Goal: Information Seeking & Learning: Compare options

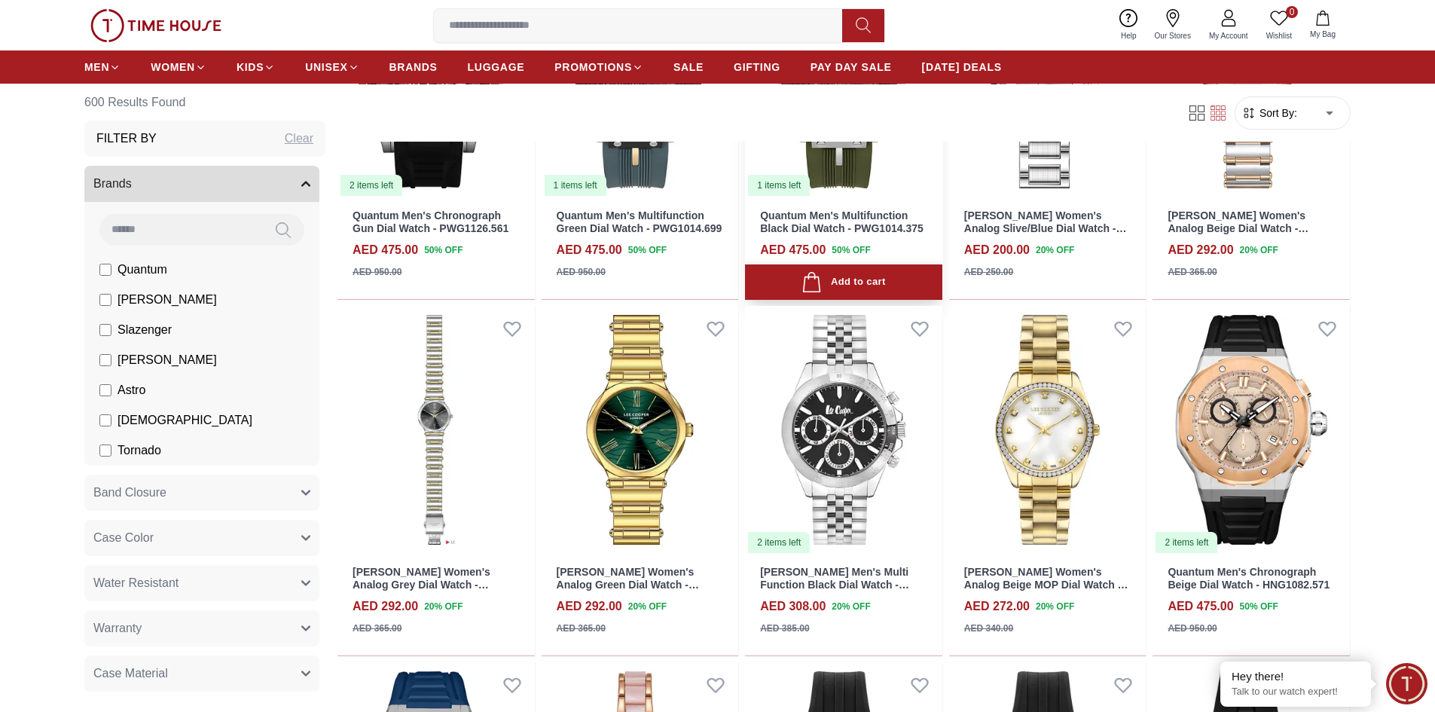
scroll to position [1130, 0]
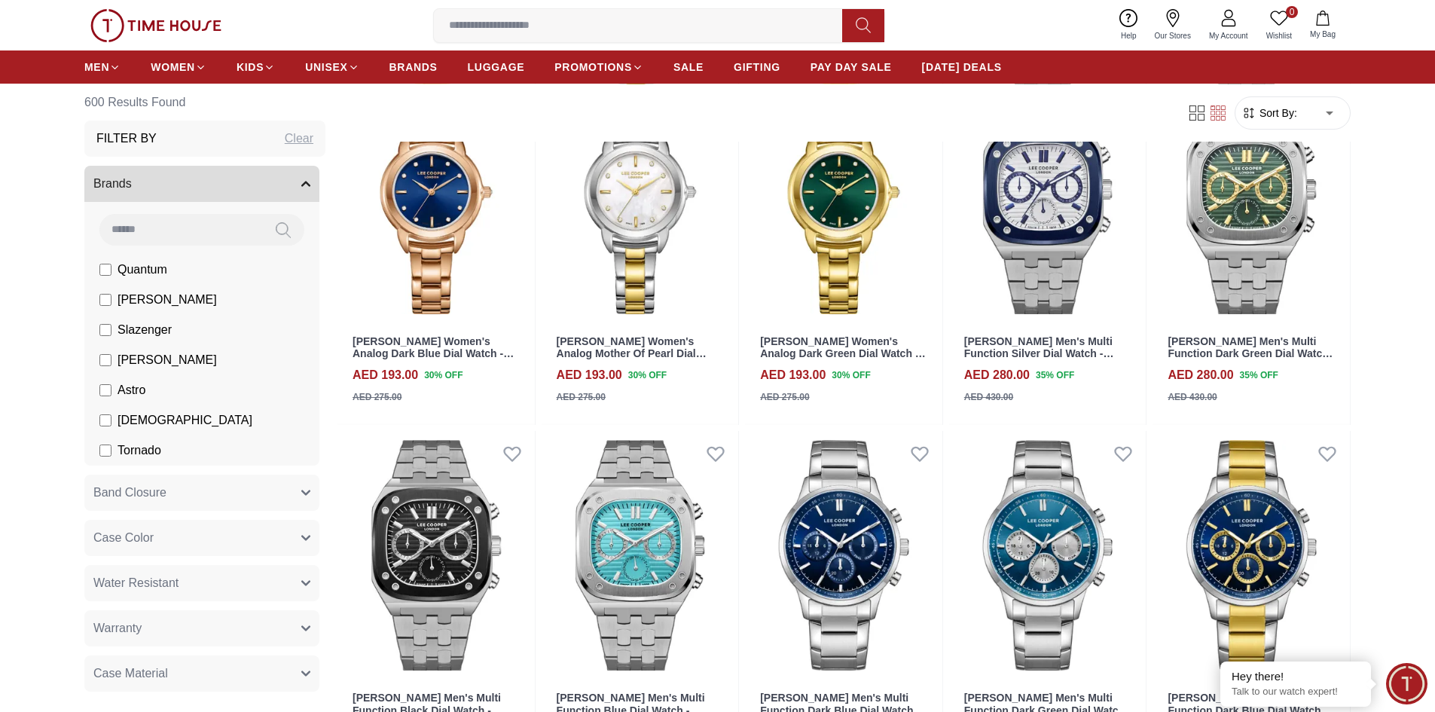
scroll to position [2711, 0]
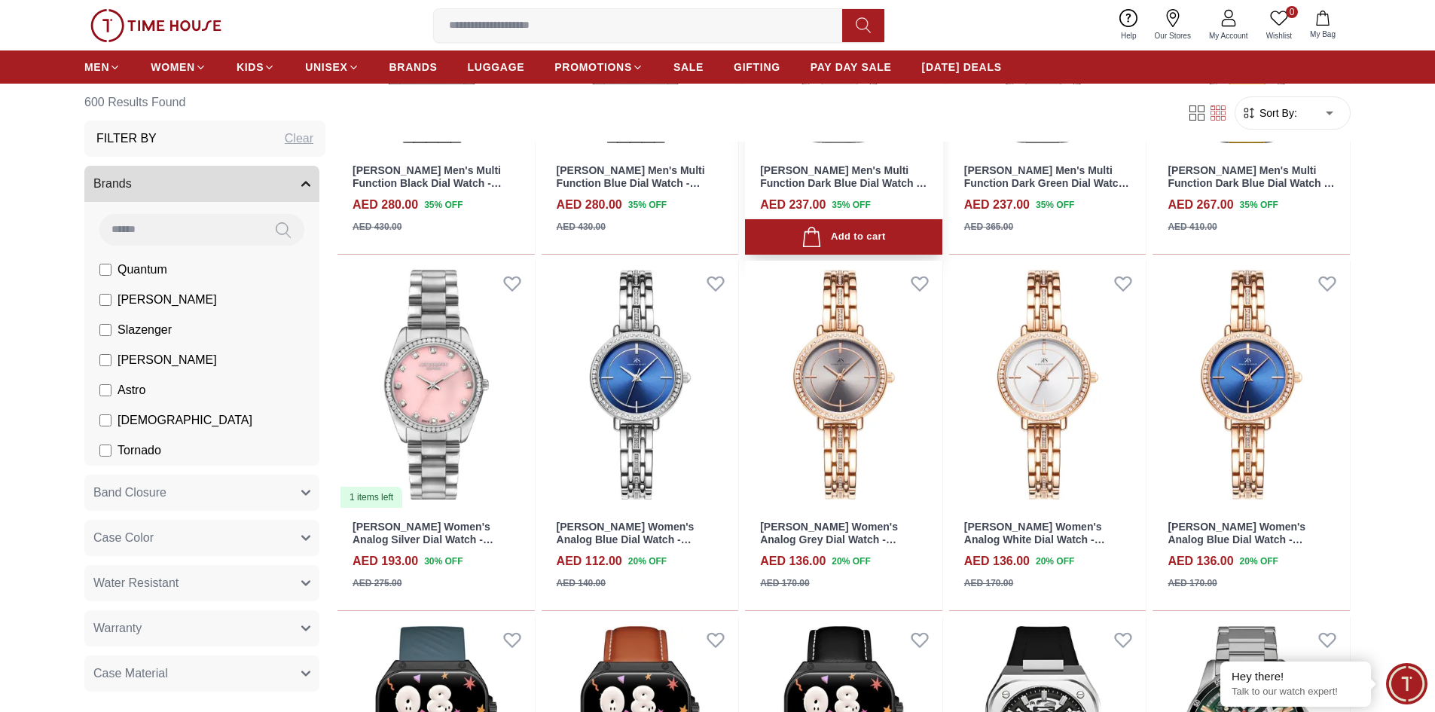
scroll to position [2862, 0]
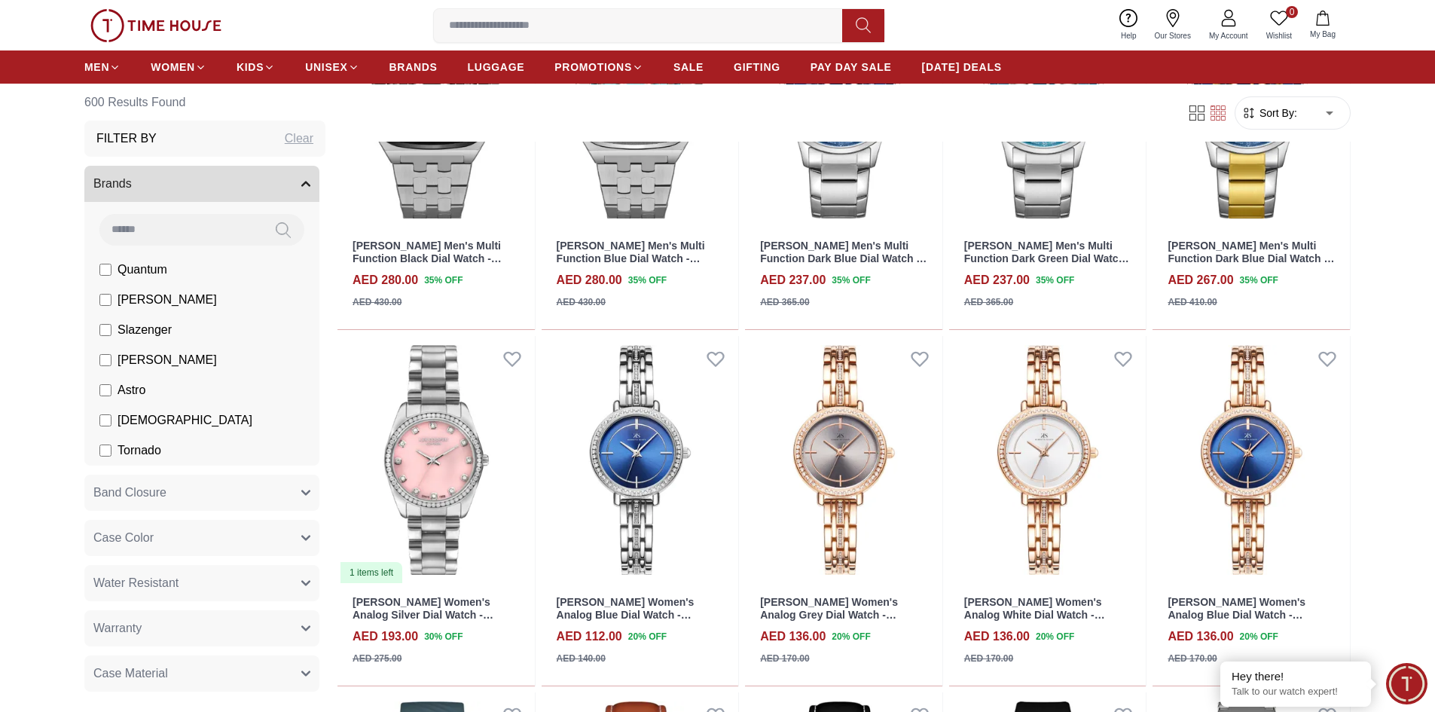
click at [112, 325] on label "Slazenger" at bounding box center [135, 330] width 72 height 18
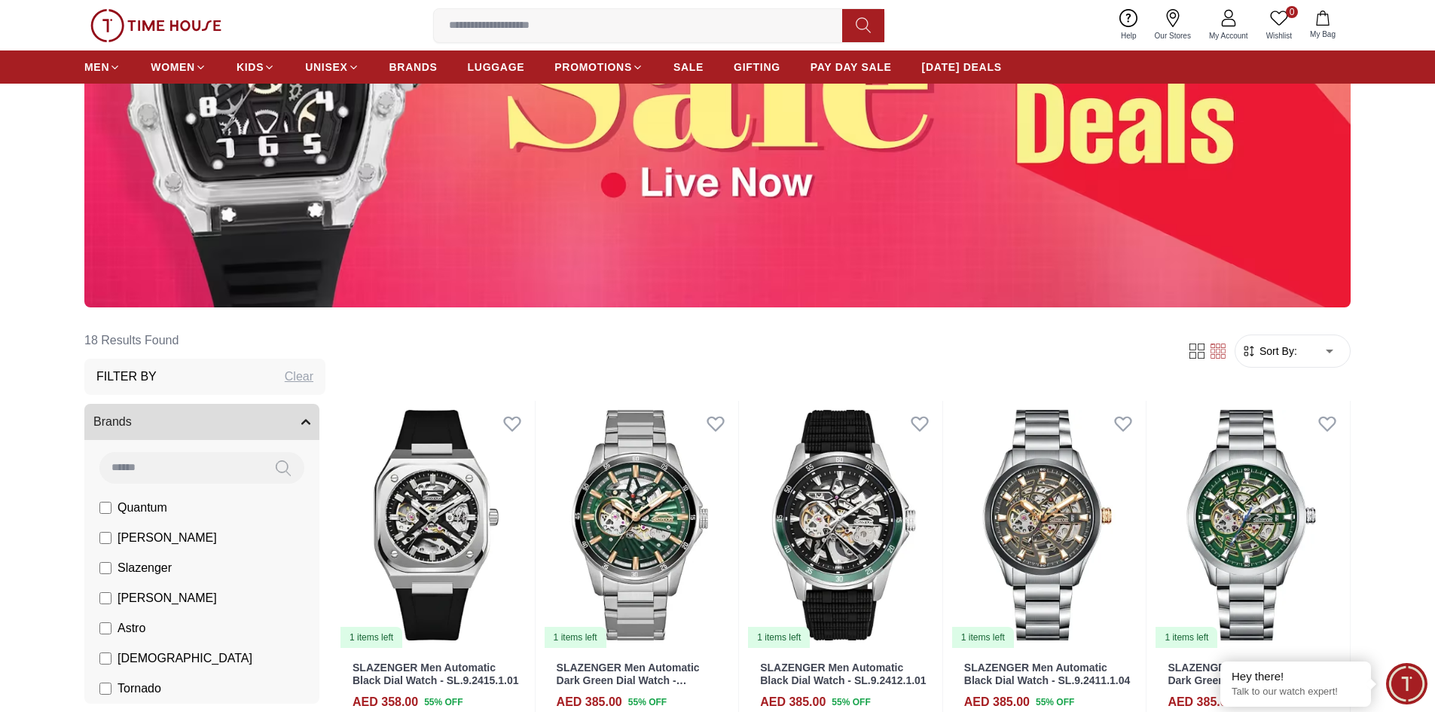
scroll to position [151, 0]
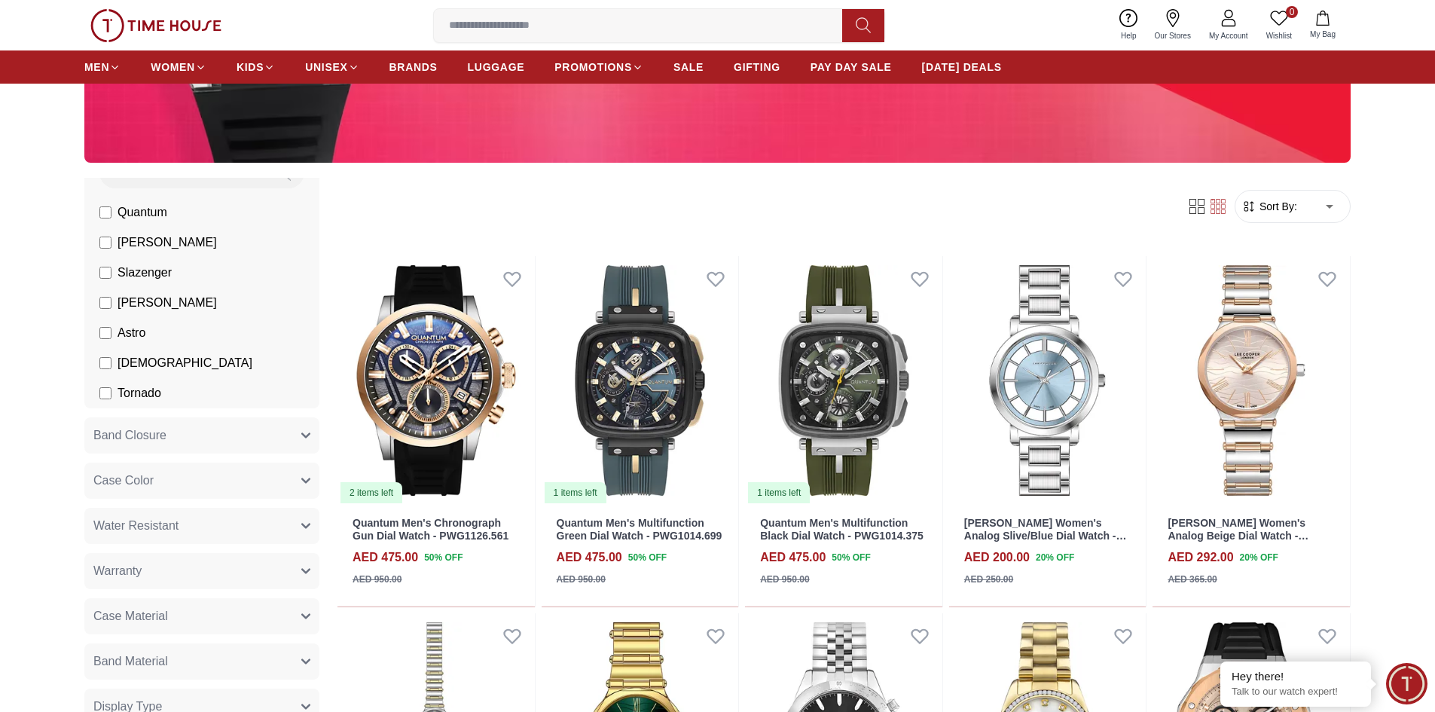
scroll to position [452, 0]
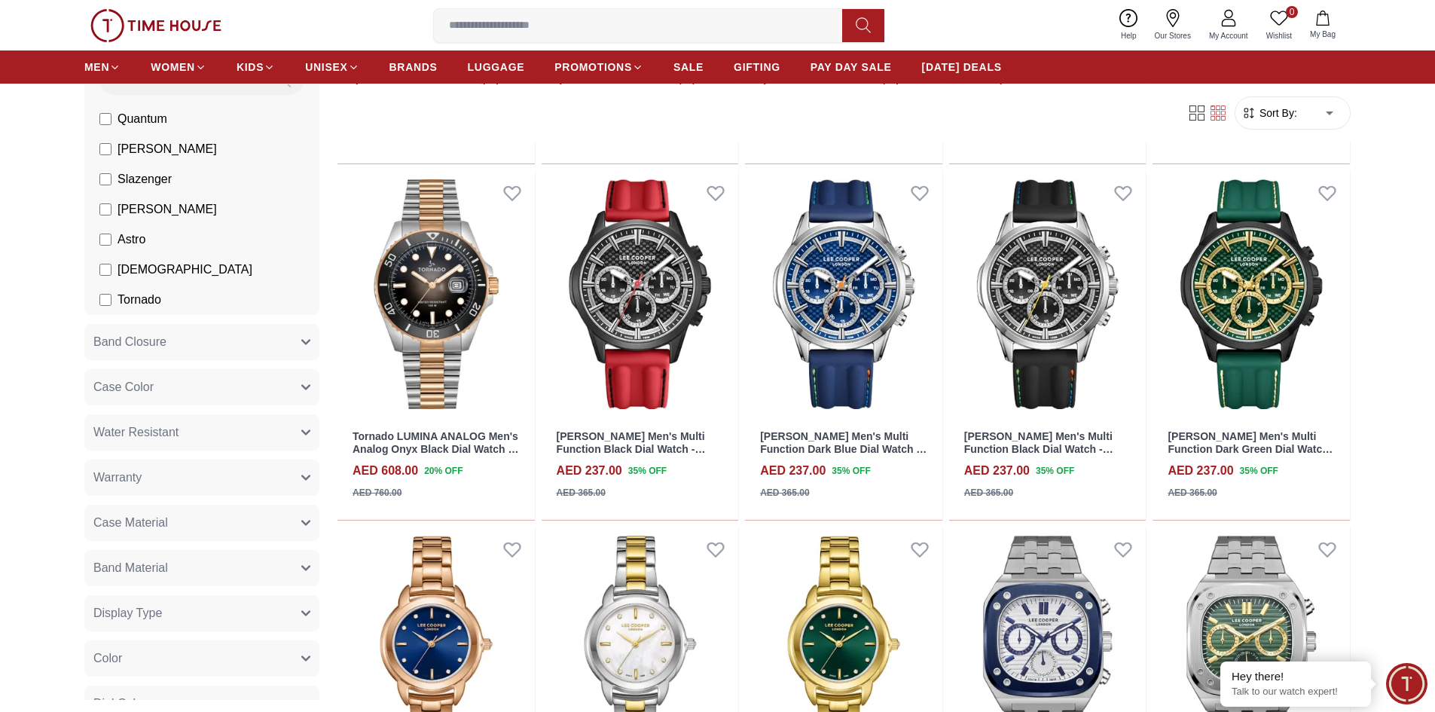
scroll to position [2184, 0]
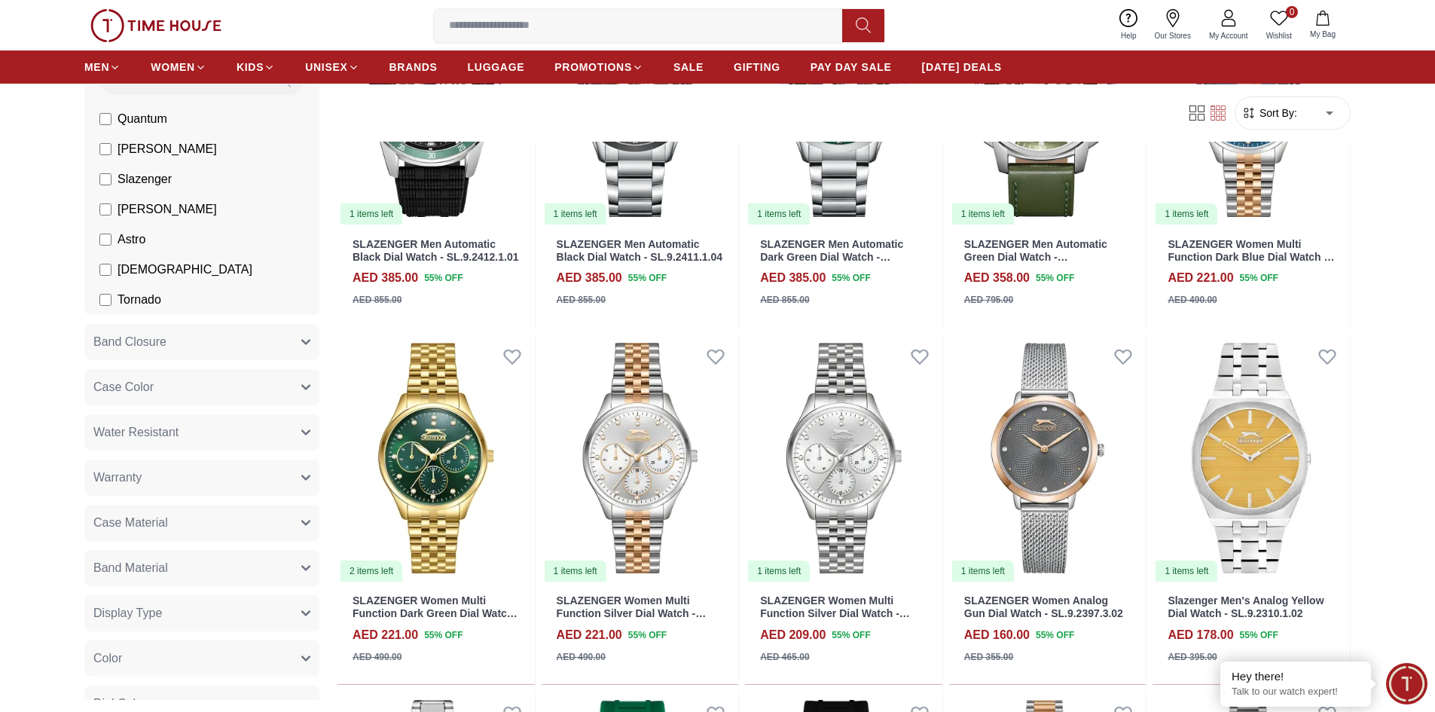
scroll to position [4066, 0]
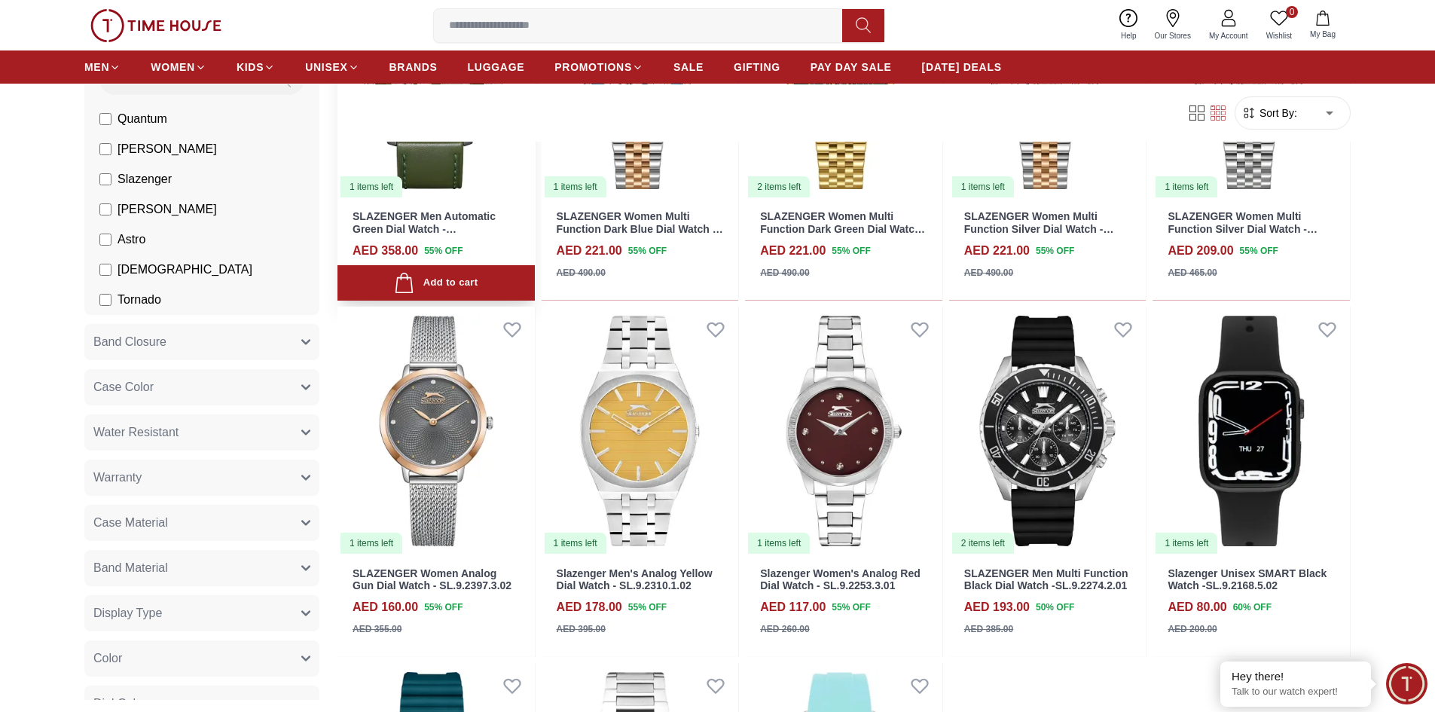
scroll to position [1008, 0]
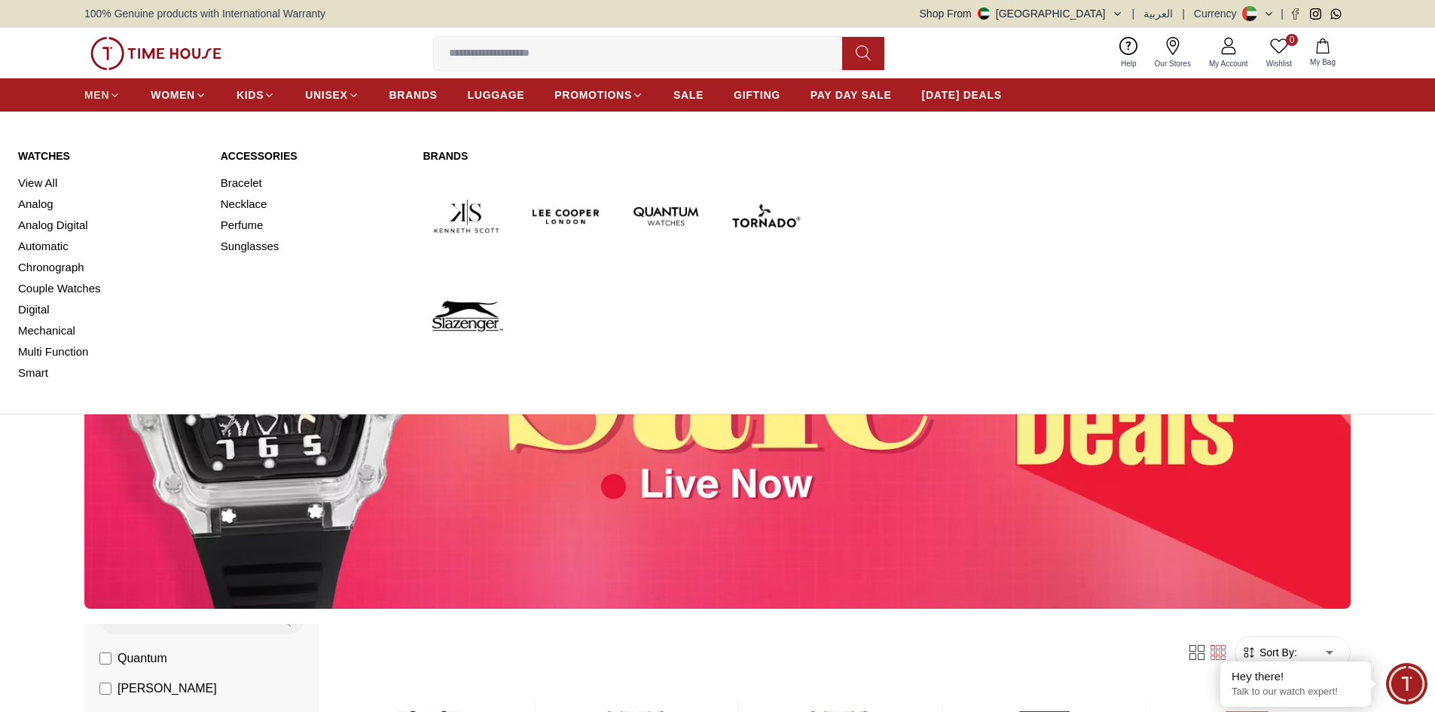
click at [102, 96] on span "MEN" at bounding box center [96, 94] width 25 height 15
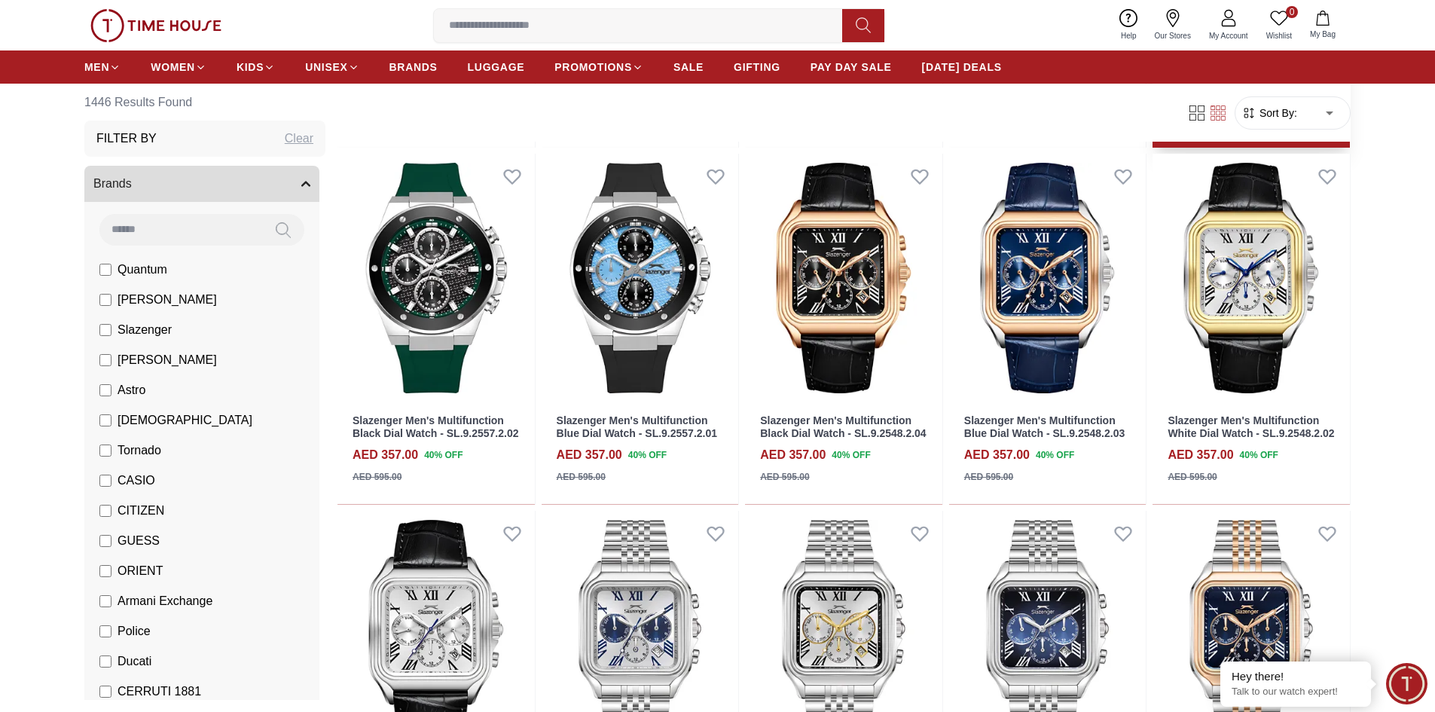
scroll to position [452, 0]
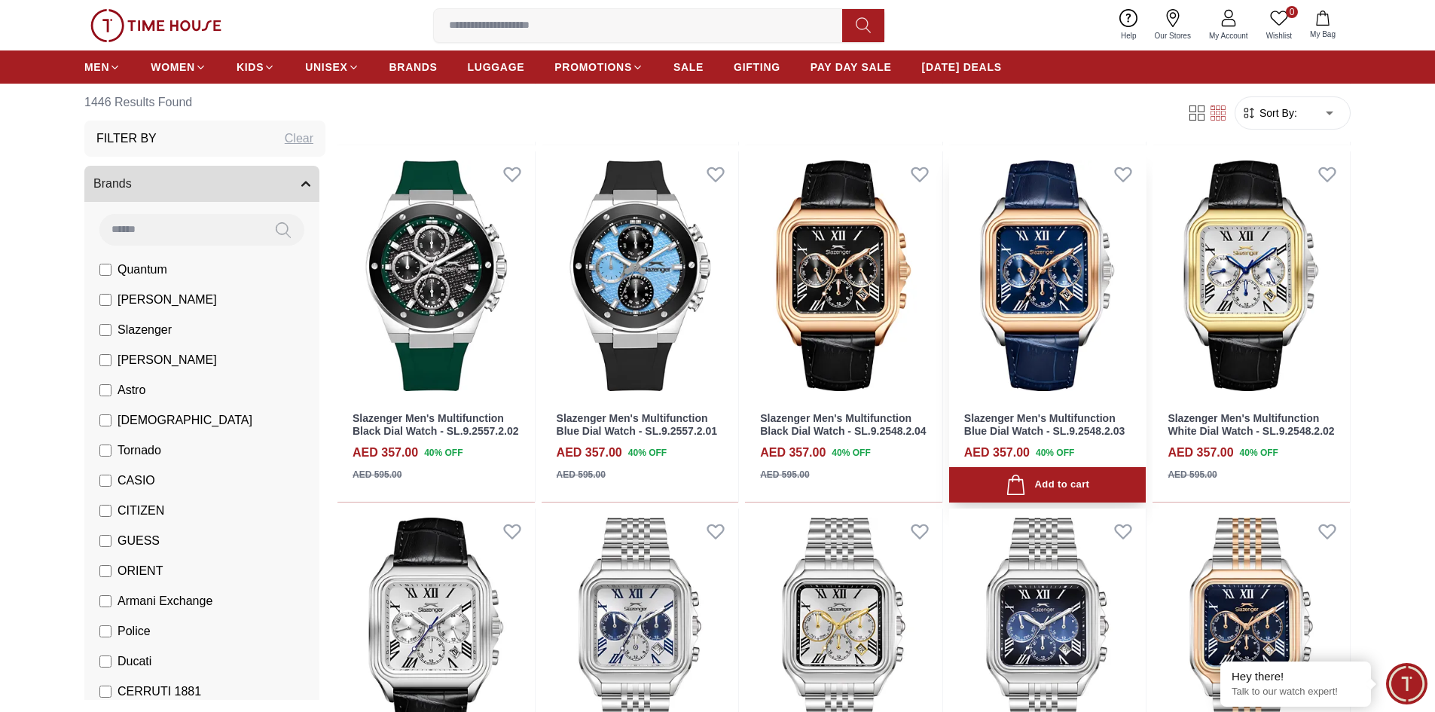
click at [1038, 261] on img at bounding box center [1047, 275] width 197 height 248
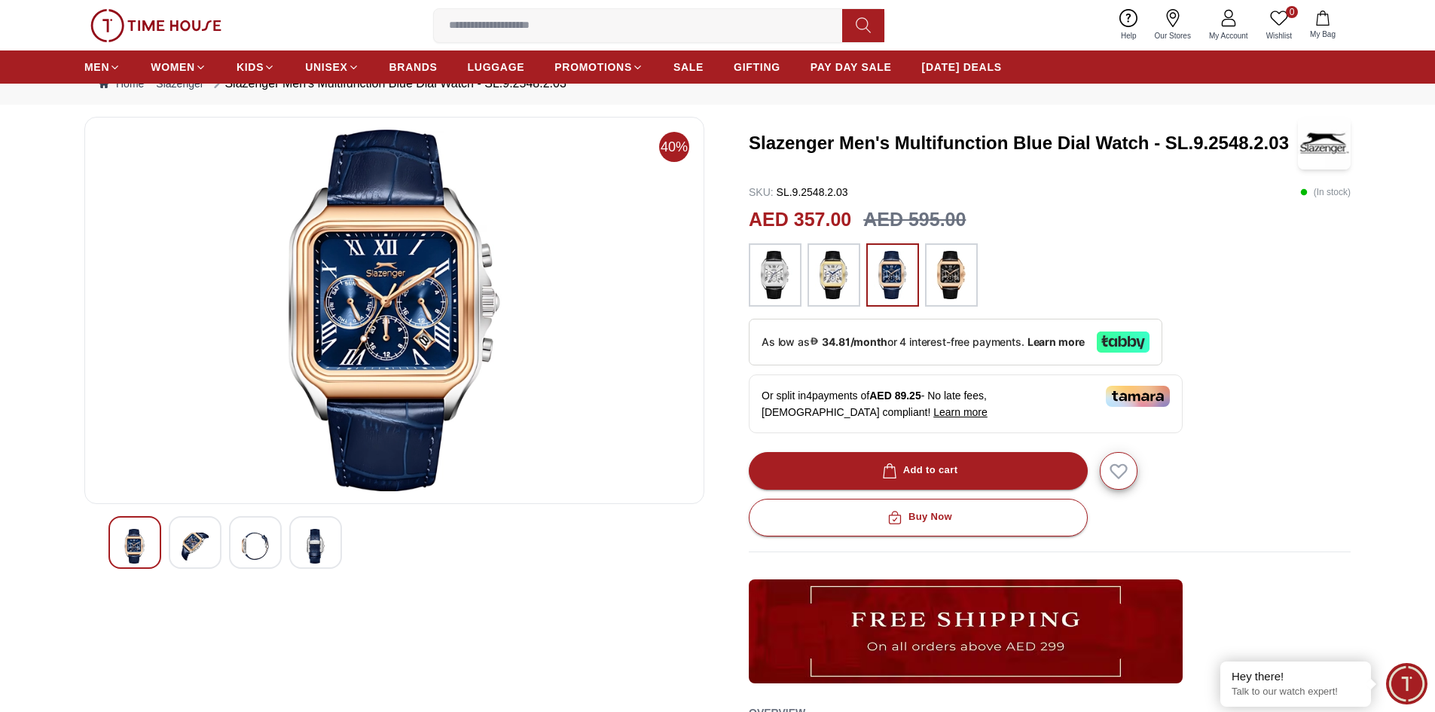
scroll to position [75, 0]
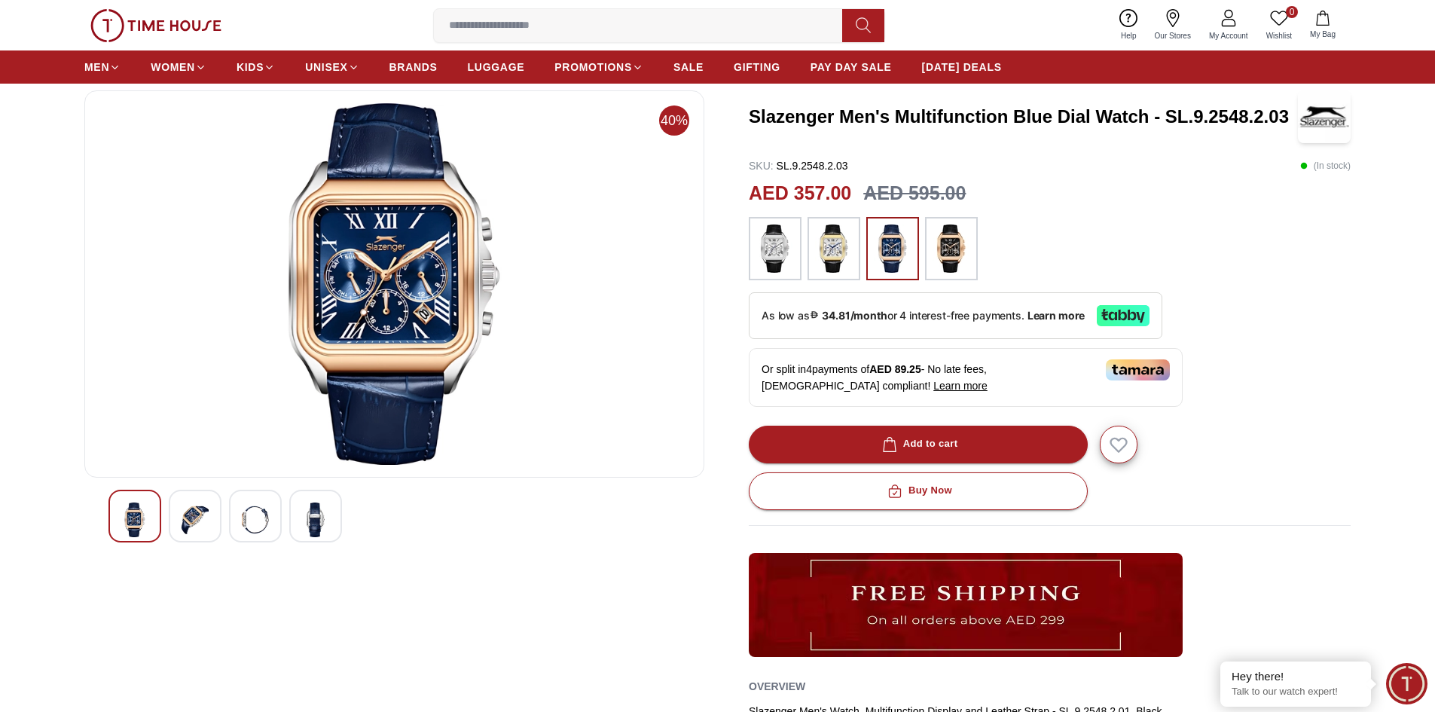
click at [193, 508] on img at bounding box center [194, 519] width 27 height 35
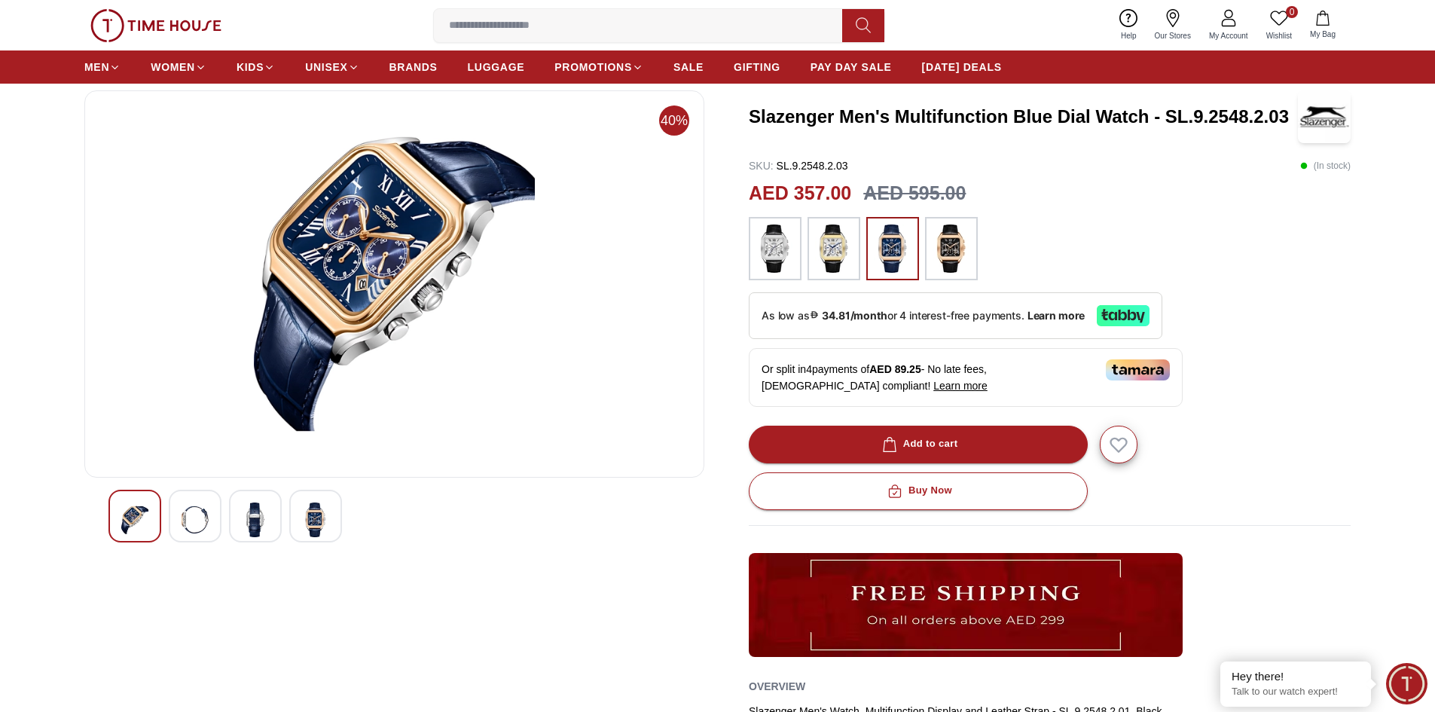
click at [257, 515] on img at bounding box center [255, 519] width 27 height 35
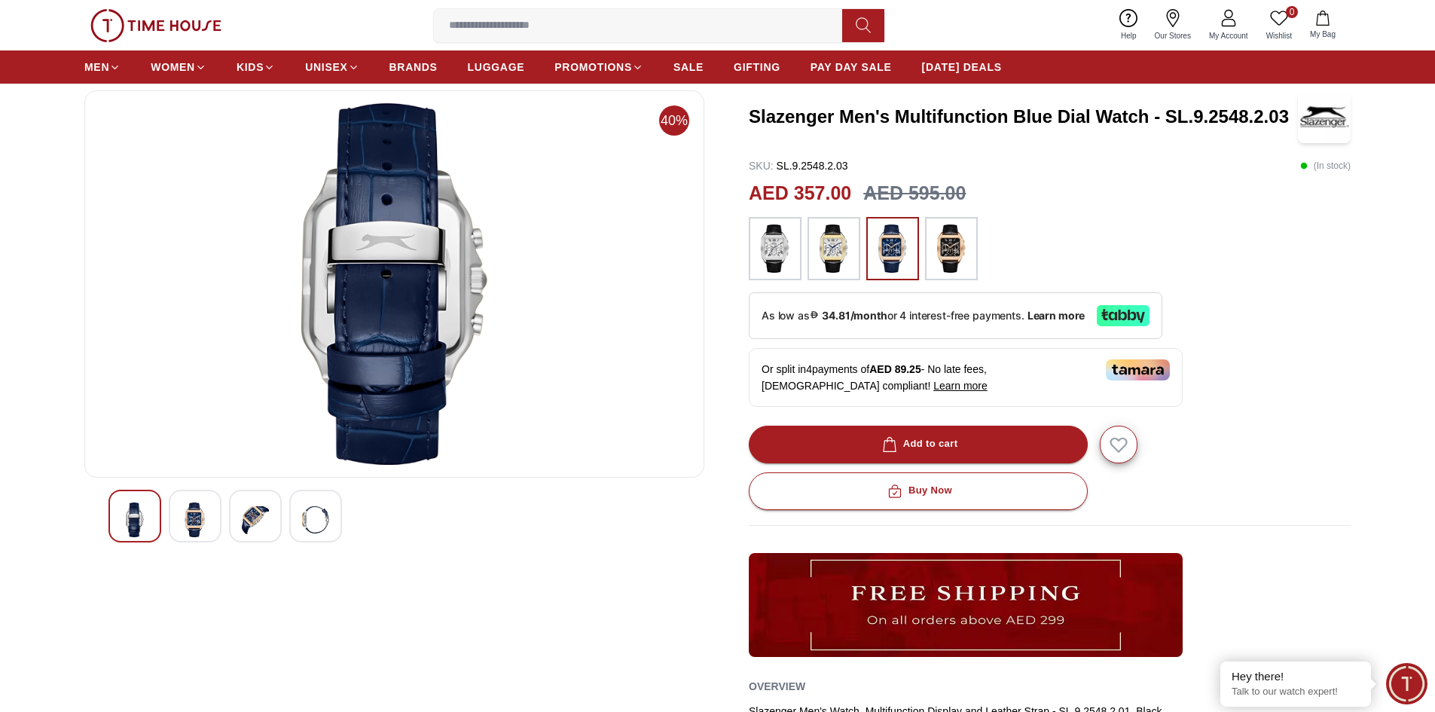
click at [326, 522] on img at bounding box center [315, 519] width 27 height 35
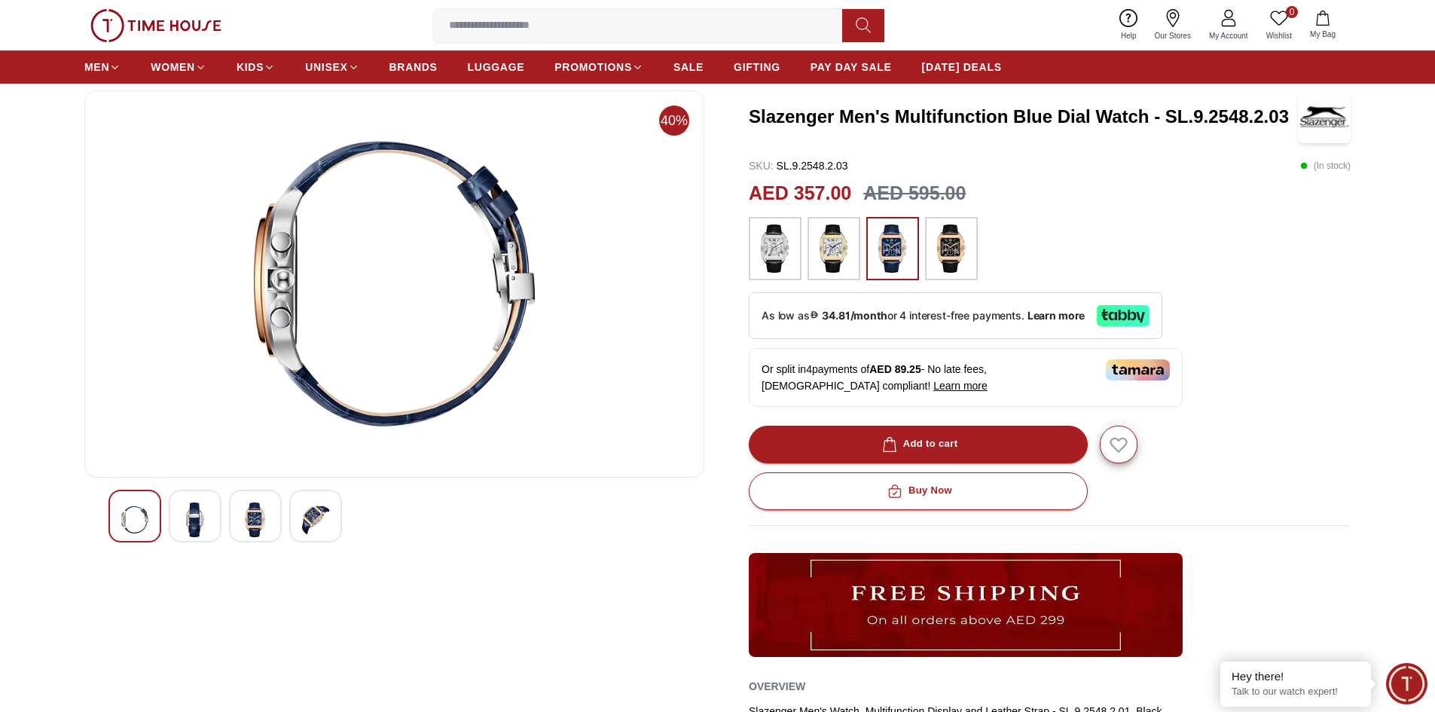
click at [262, 519] on img at bounding box center [255, 519] width 27 height 35
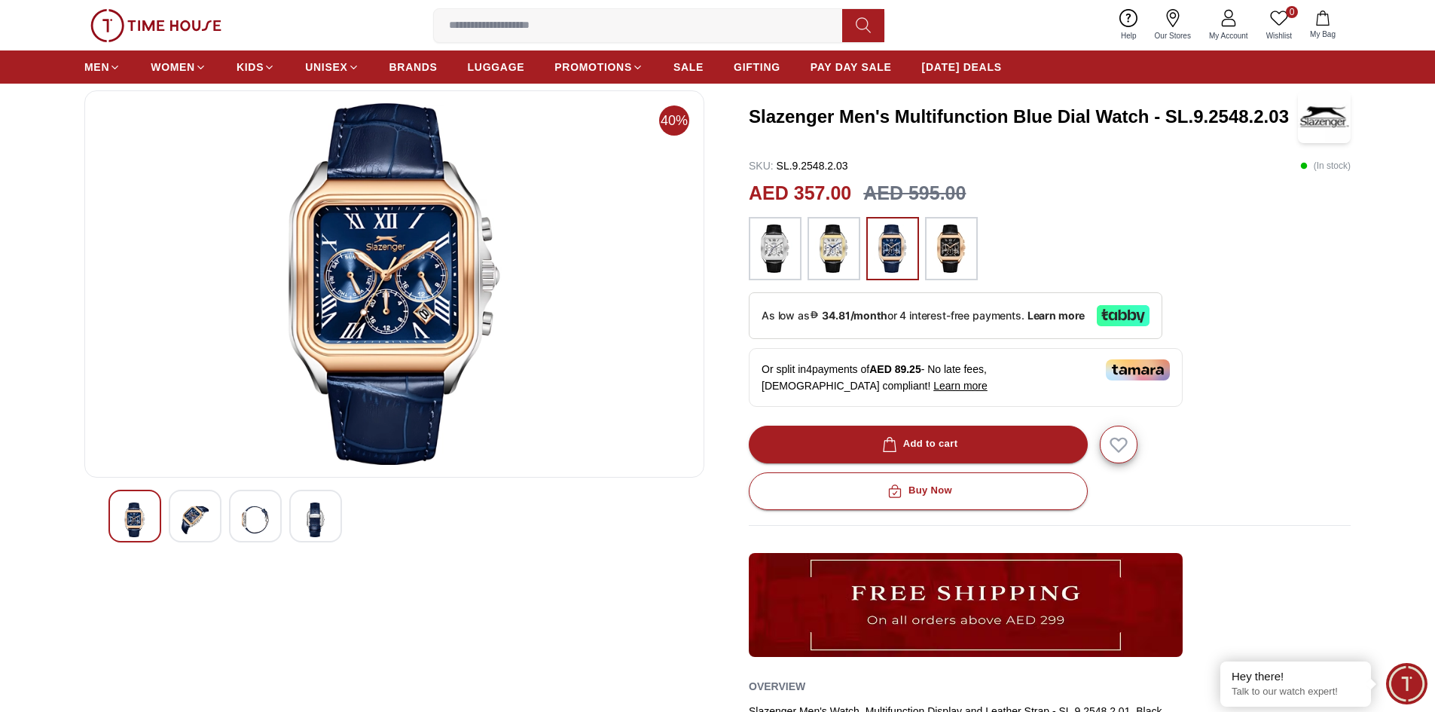
click at [206, 520] on img at bounding box center [194, 519] width 27 height 35
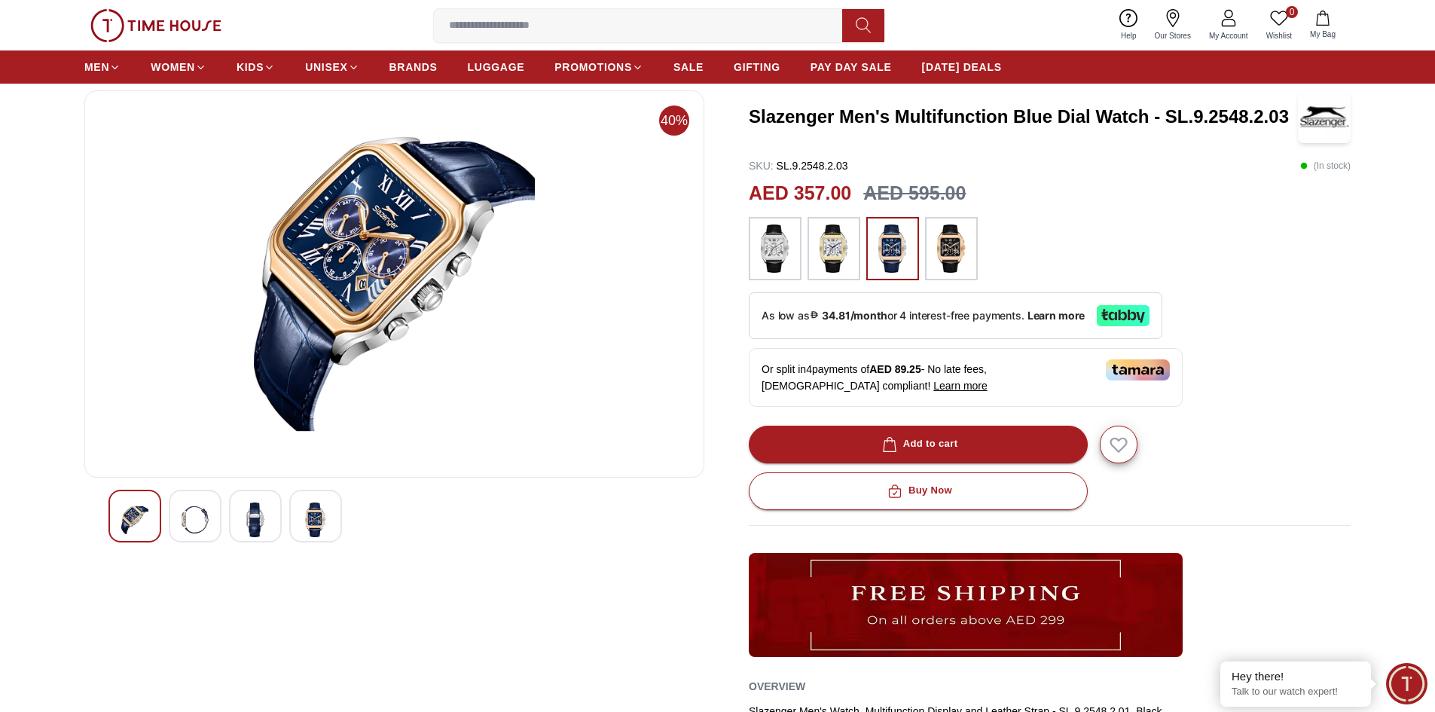
click at [130, 517] on img at bounding box center [134, 519] width 27 height 35
click at [194, 528] on img at bounding box center [194, 519] width 27 height 35
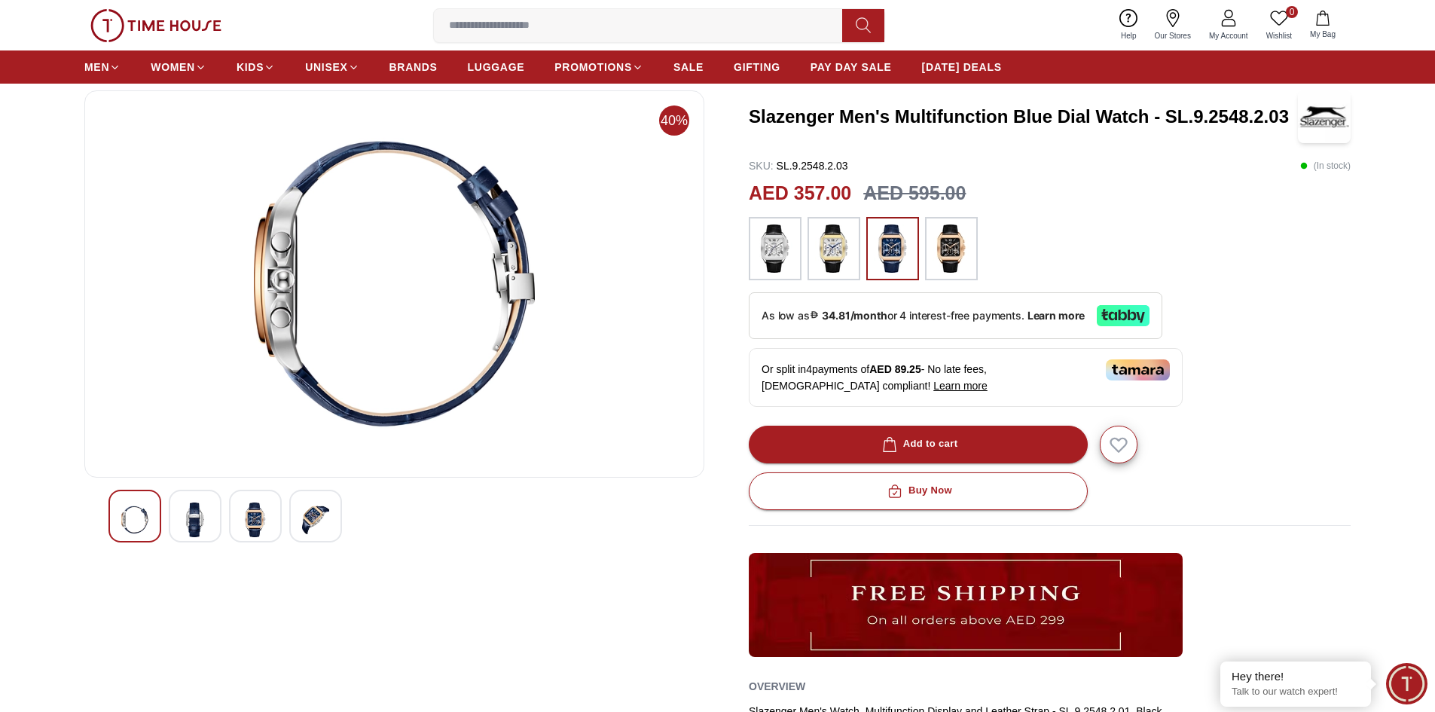
click at [312, 520] on img at bounding box center [315, 519] width 27 height 35
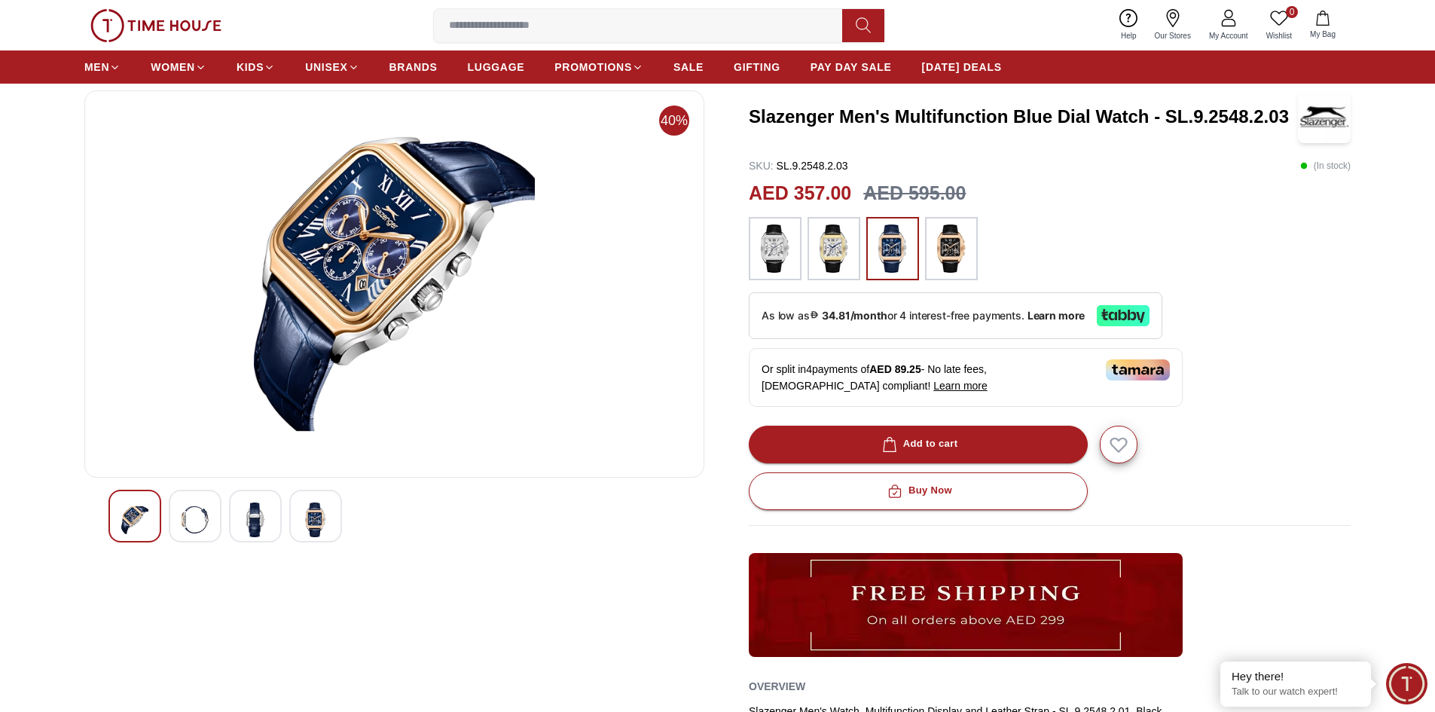
click at [147, 522] on img at bounding box center [134, 519] width 27 height 35
click at [194, 520] on img at bounding box center [194, 519] width 27 height 35
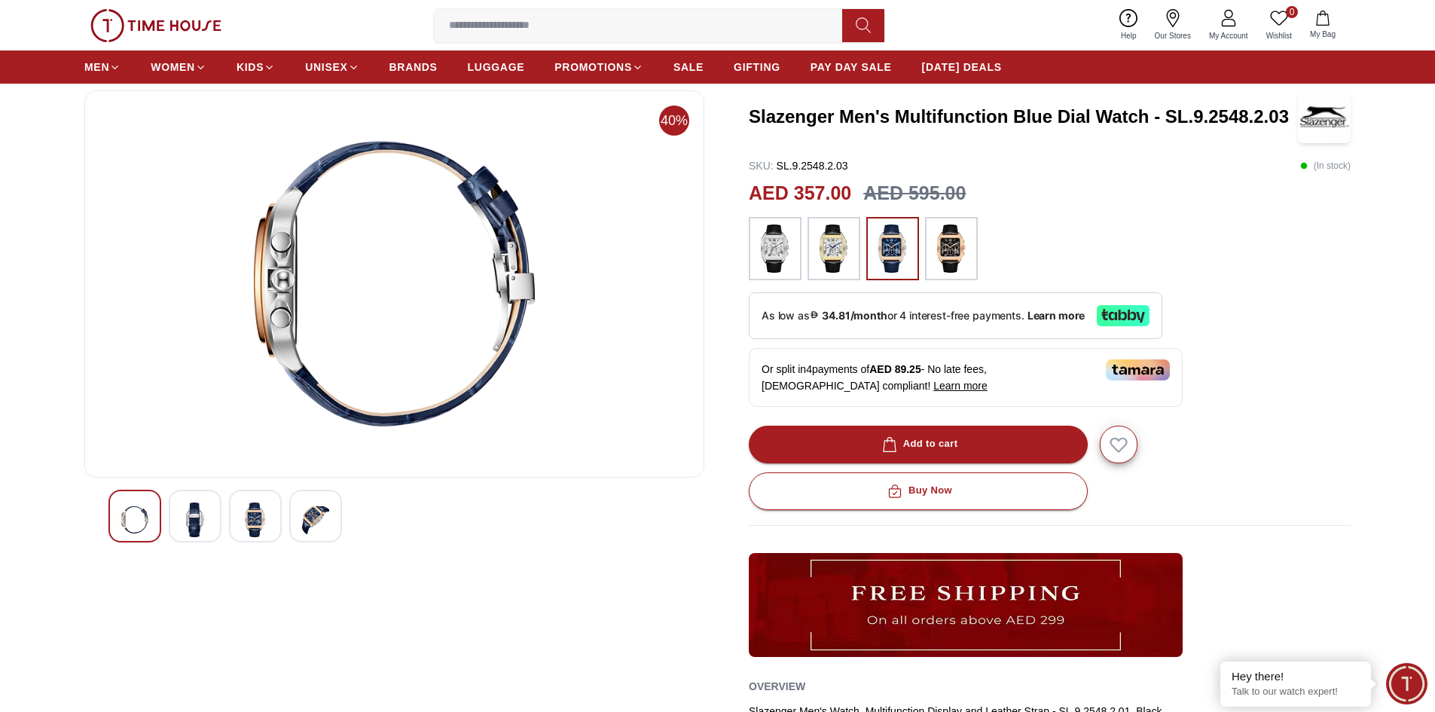
click at [259, 512] on img at bounding box center [255, 519] width 27 height 35
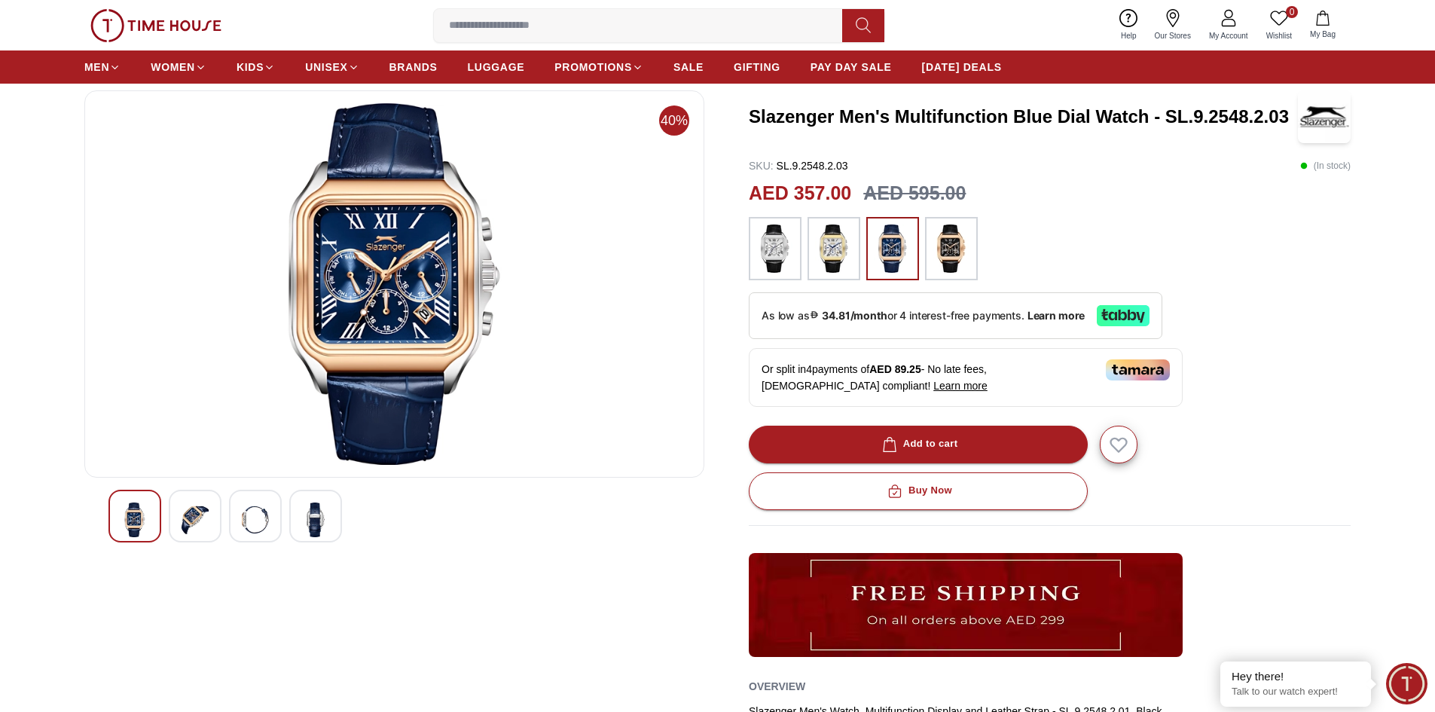
click at [767, 253] on img at bounding box center [775, 248] width 38 height 48
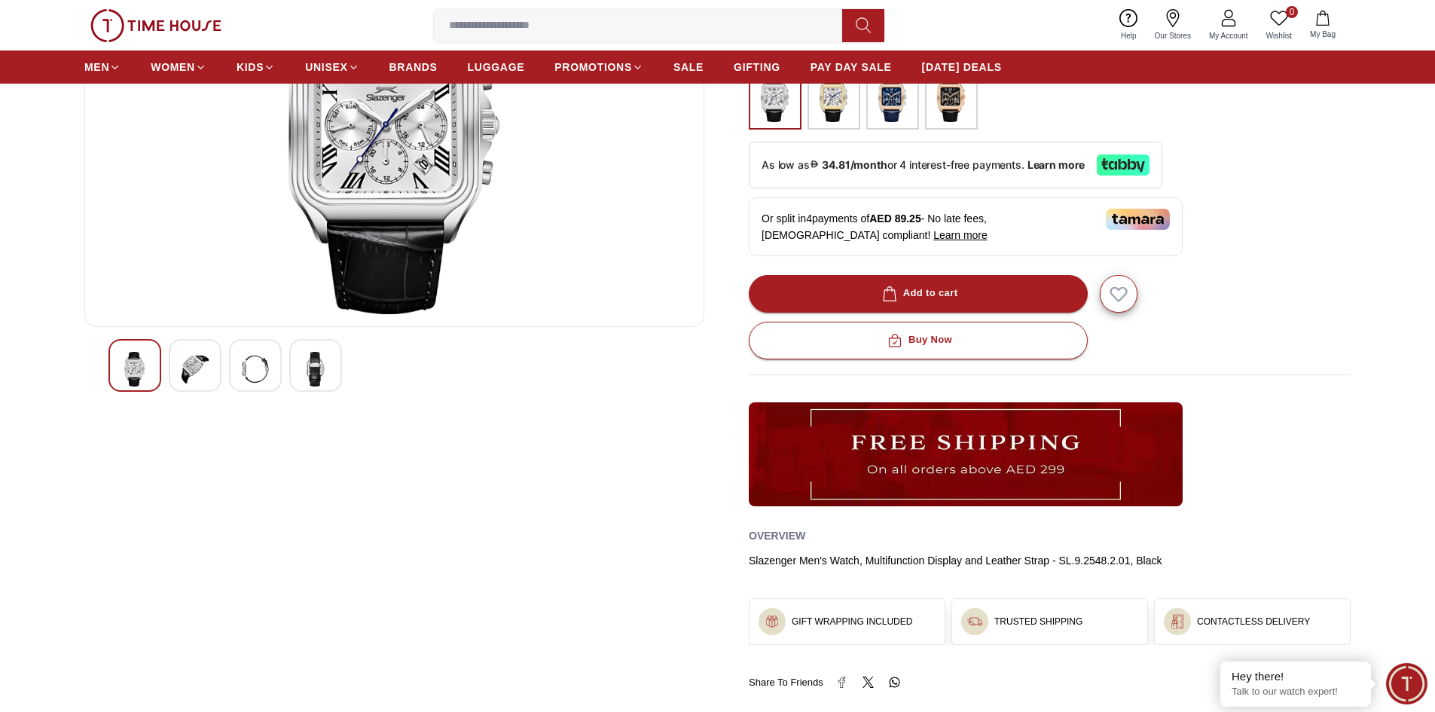
scroll to position [75, 0]
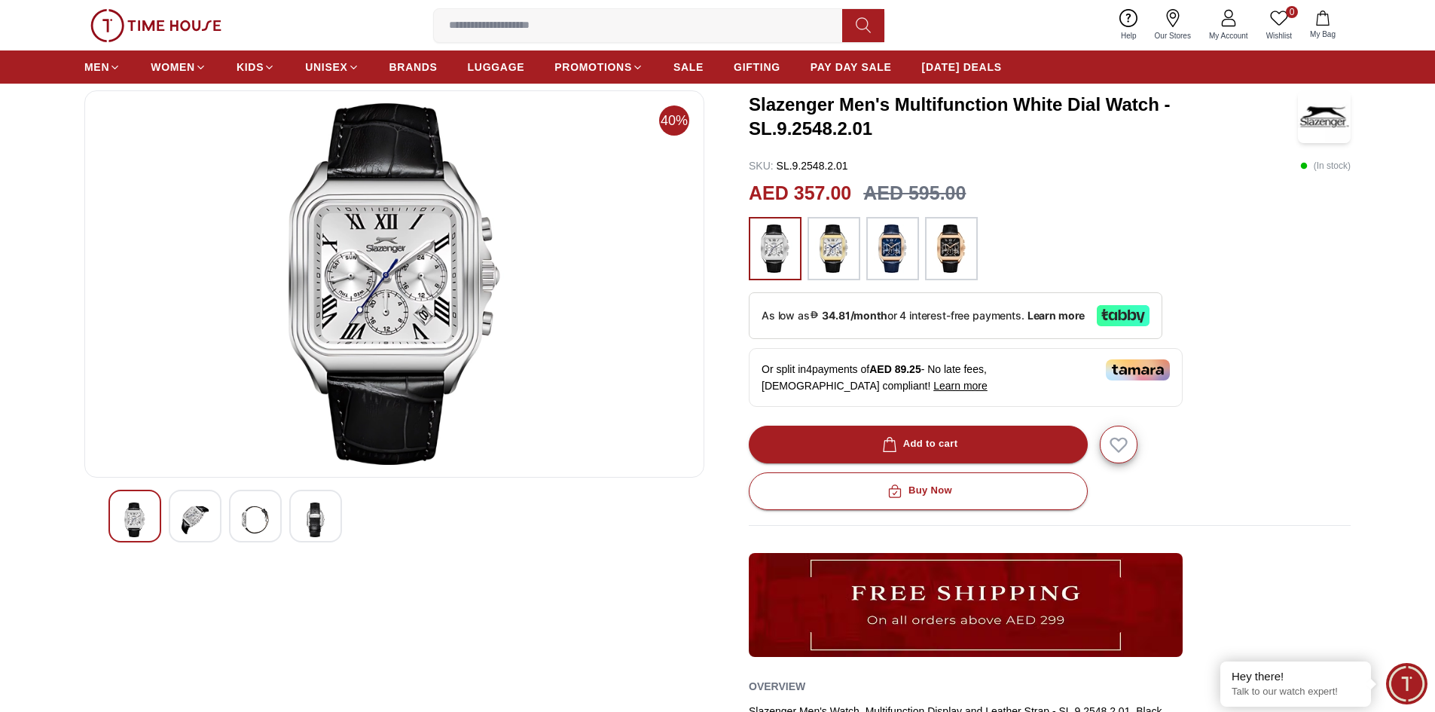
click at [836, 257] on img at bounding box center [834, 248] width 38 height 48
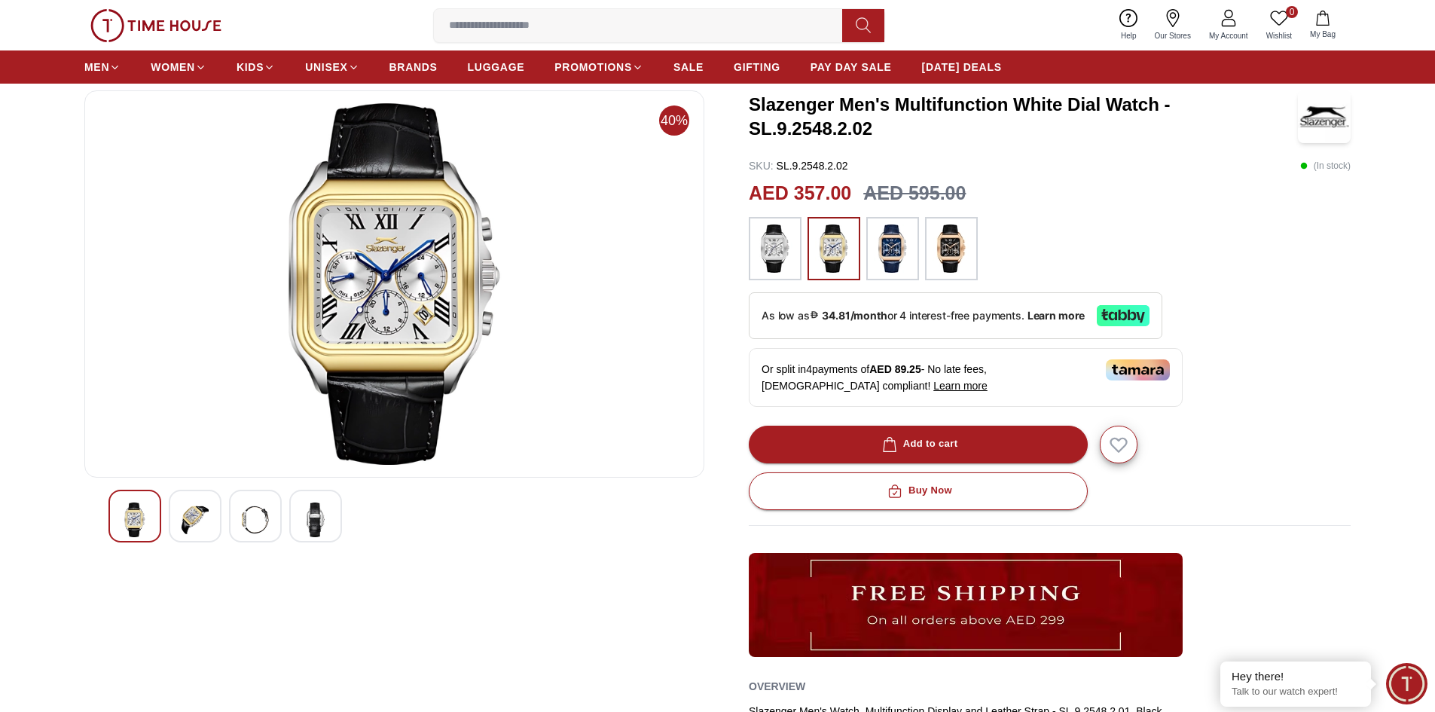
click at [887, 268] on img at bounding box center [893, 248] width 38 height 48
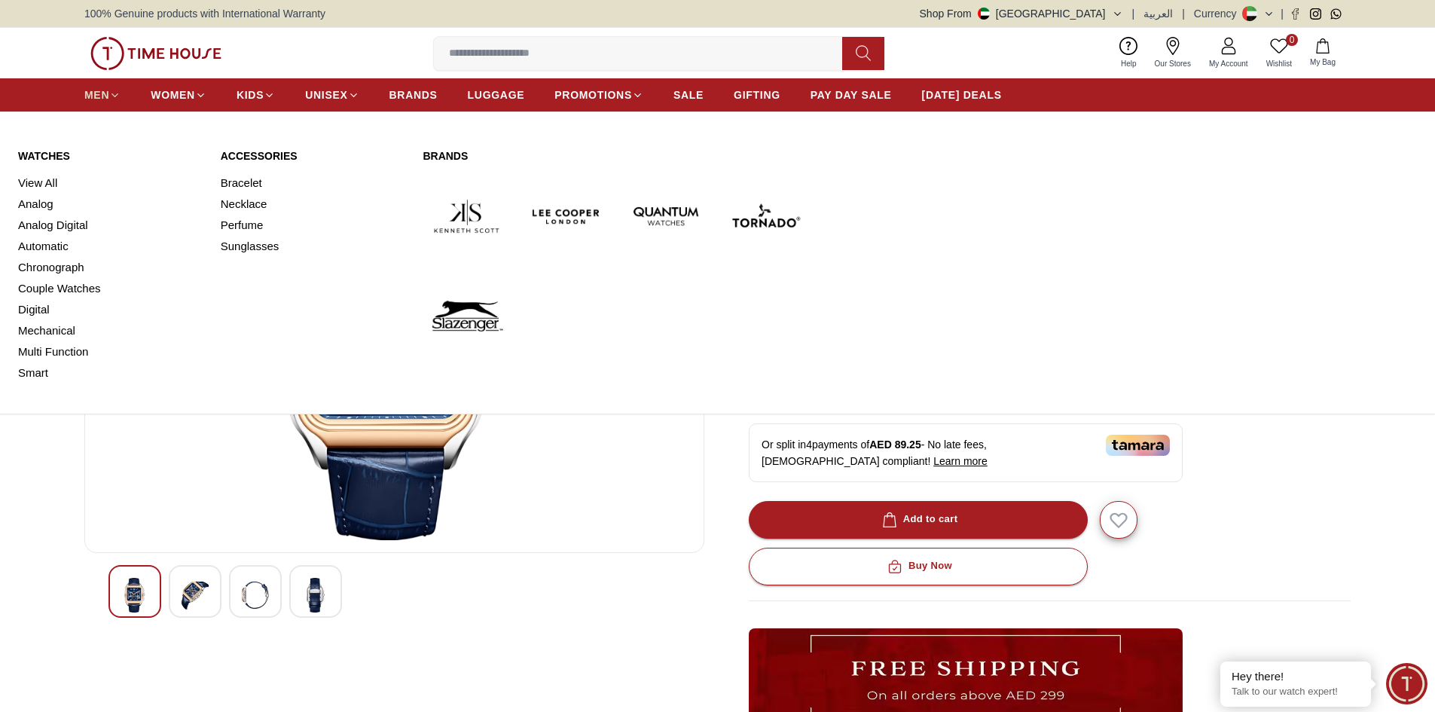
click at [104, 100] on span "MEN" at bounding box center [96, 94] width 25 height 15
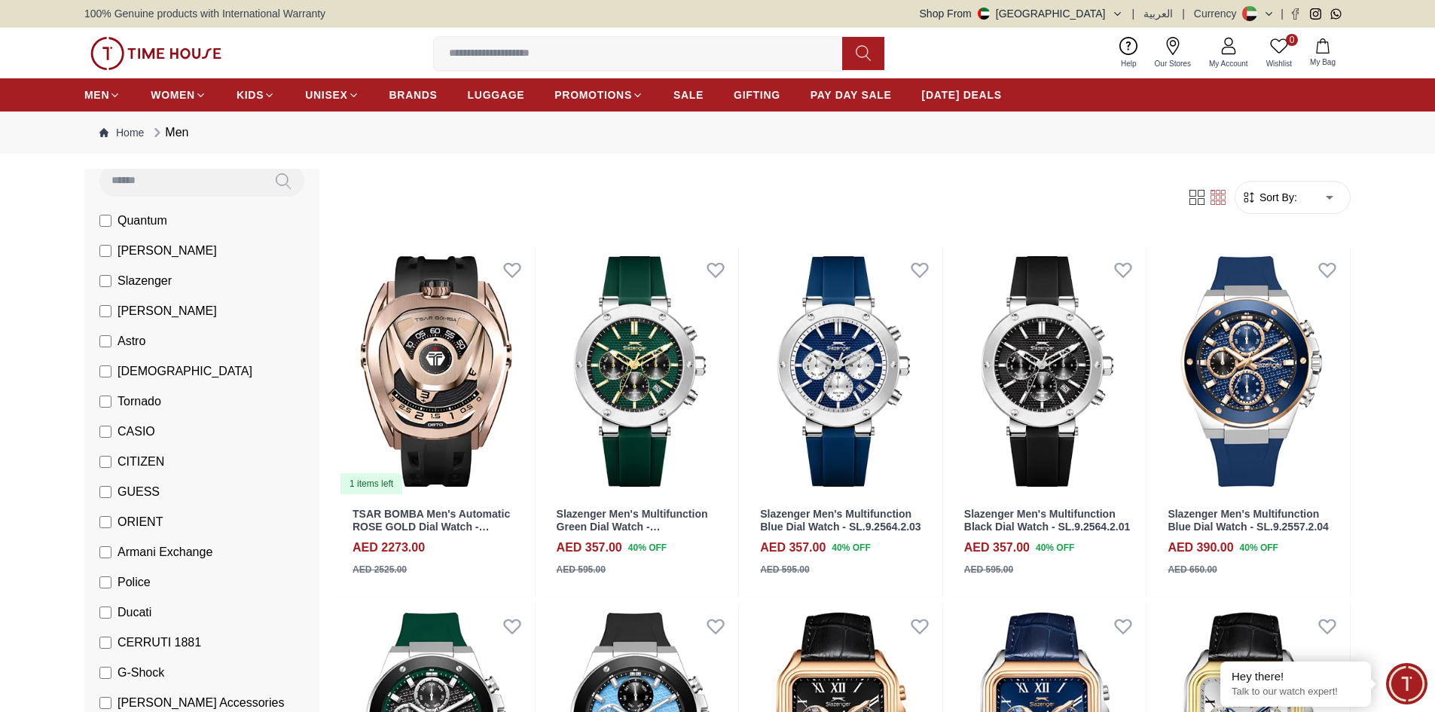
scroll to position [151, 0]
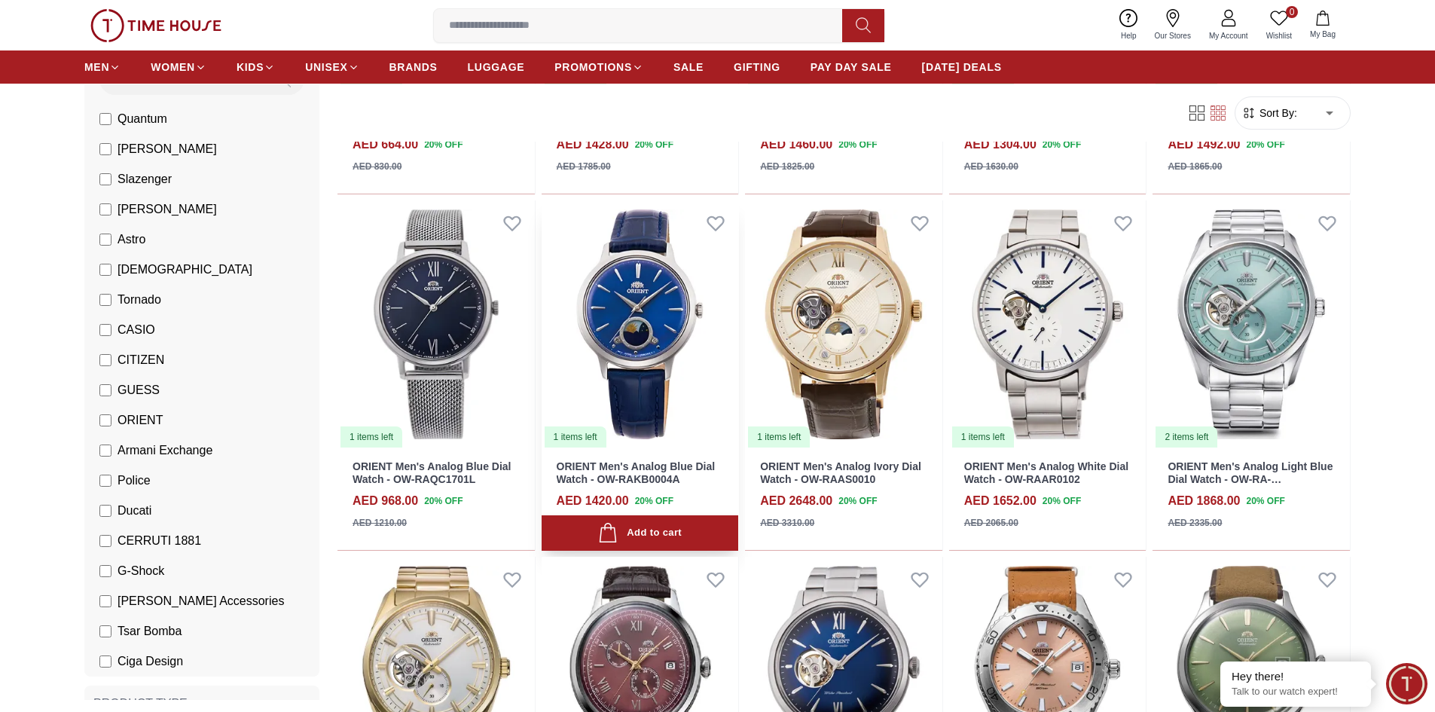
scroll to position [753, 0]
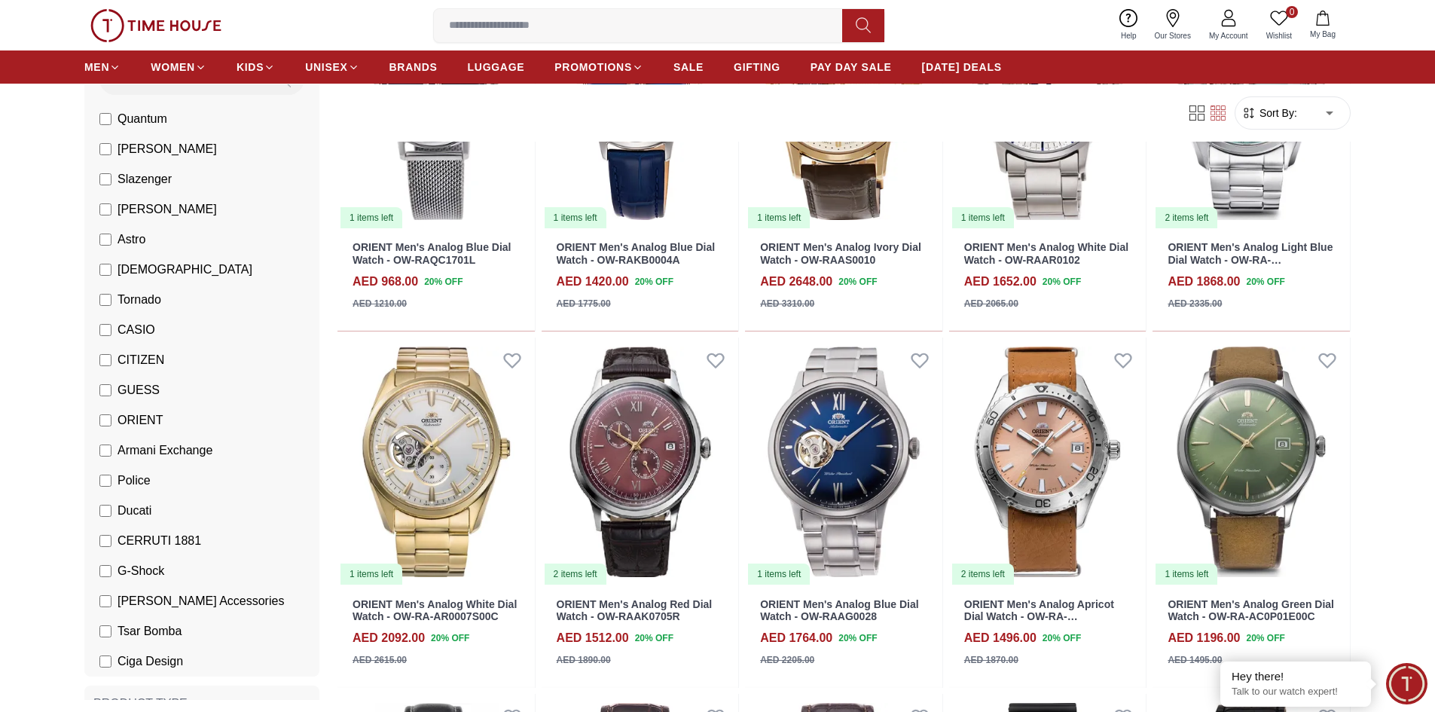
scroll to position [1355, 0]
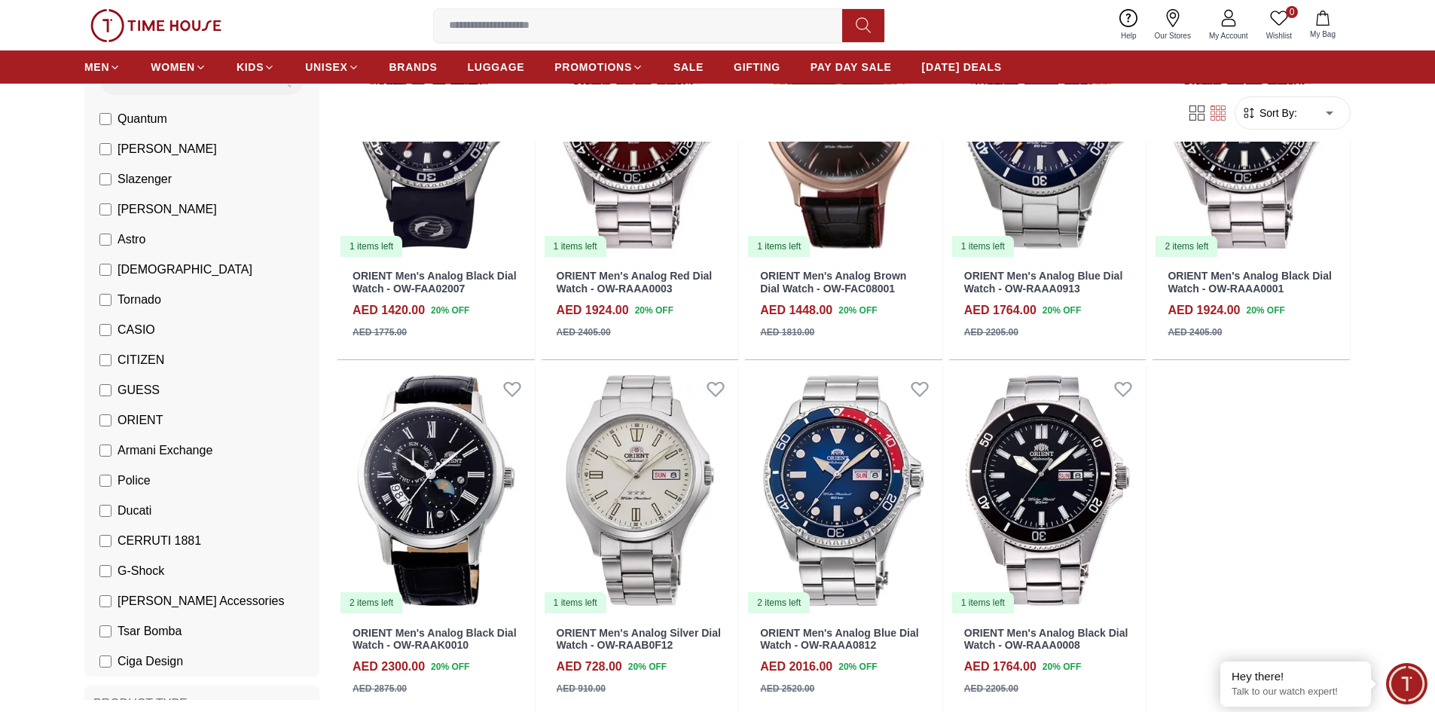
scroll to position [3087, 0]
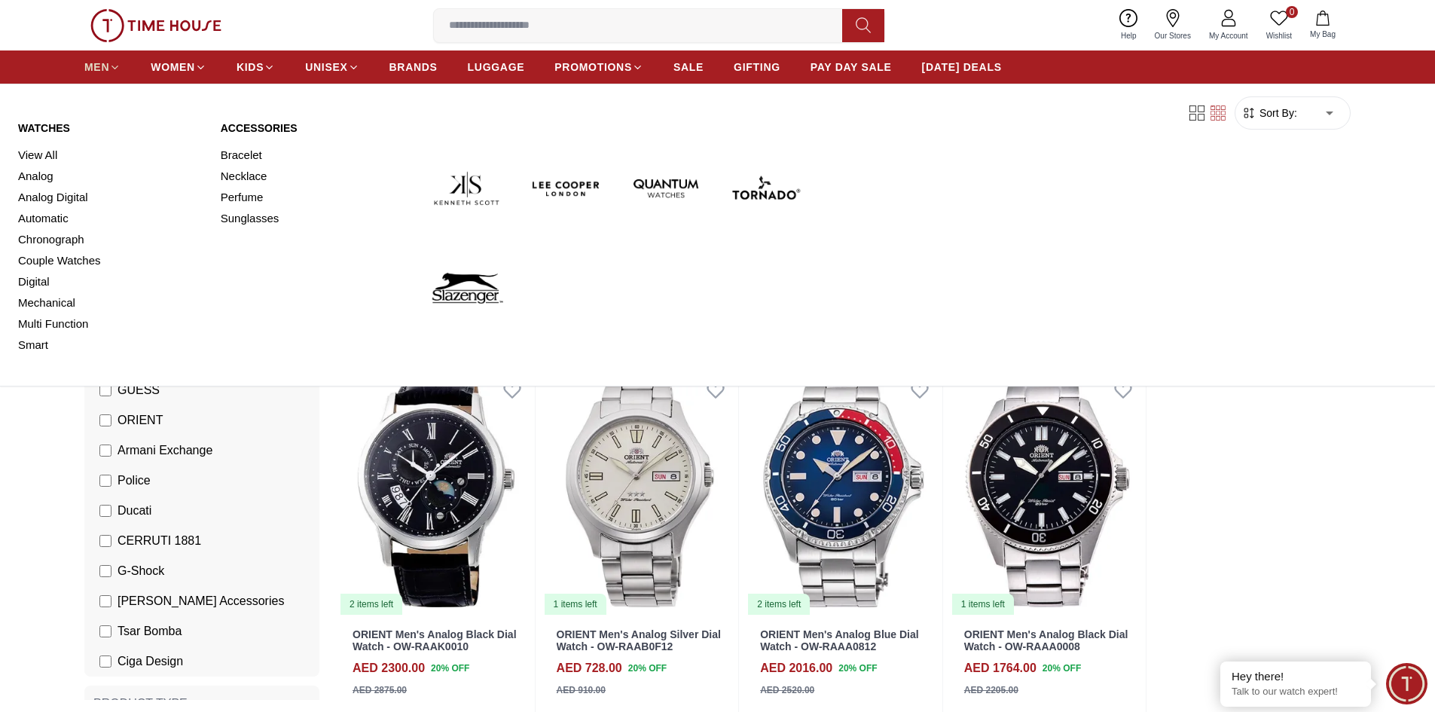
click at [93, 64] on span "MEN" at bounding box center [96, 66] width 25 height 15
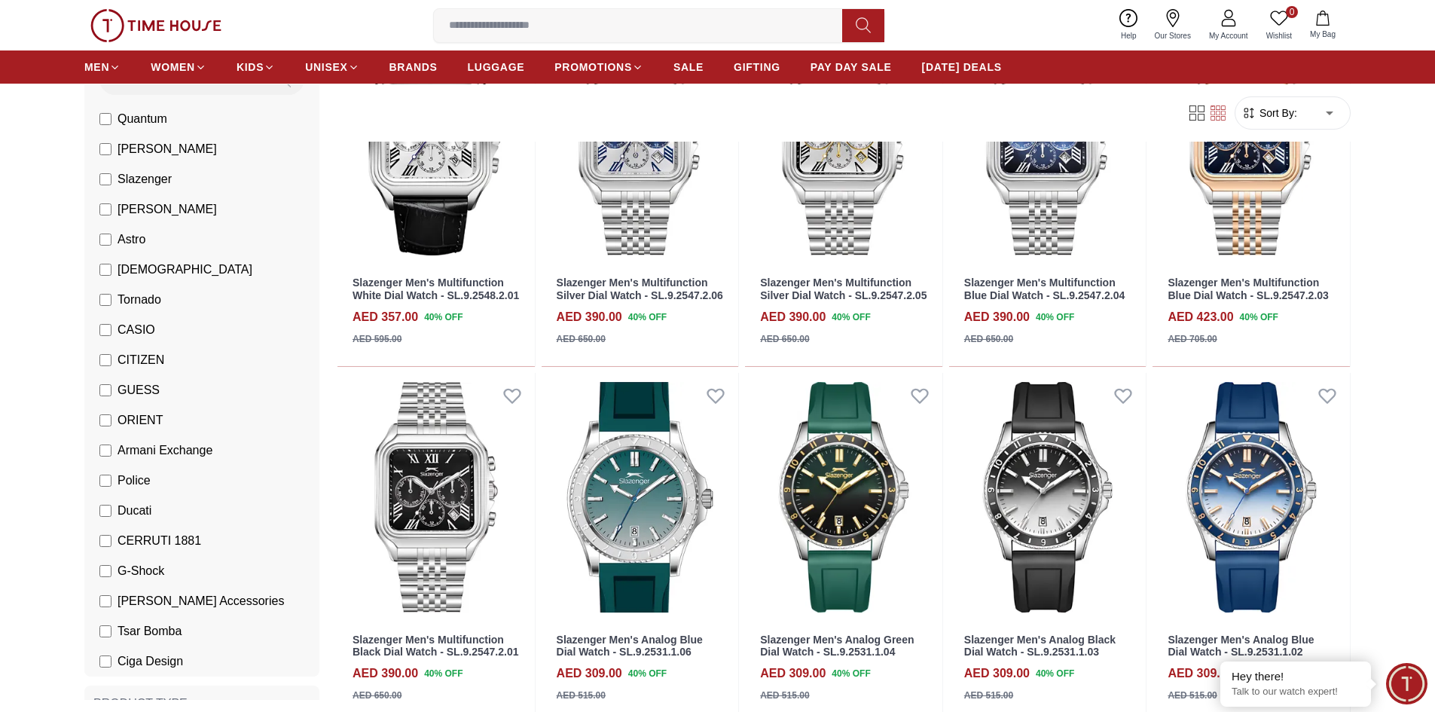
scroll to position [1054, 0]
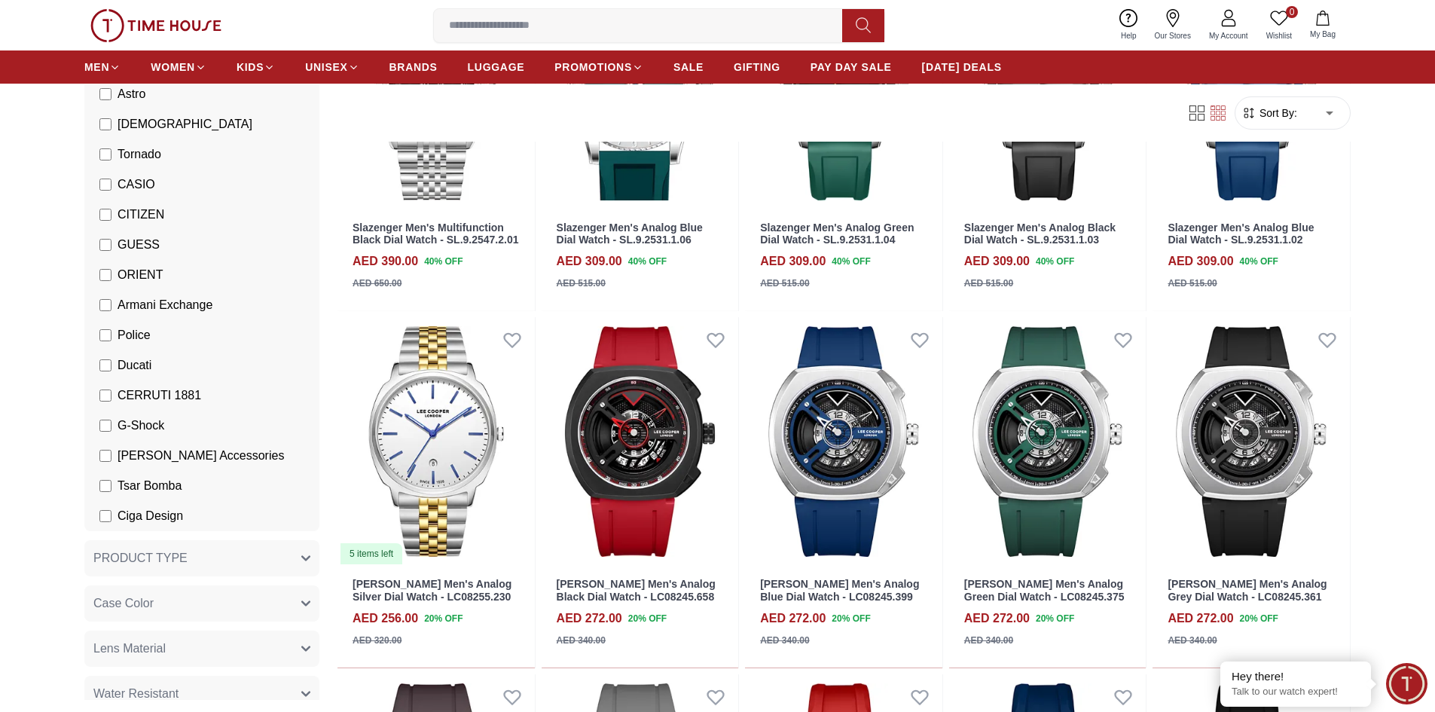
scroll to position [301, 0]
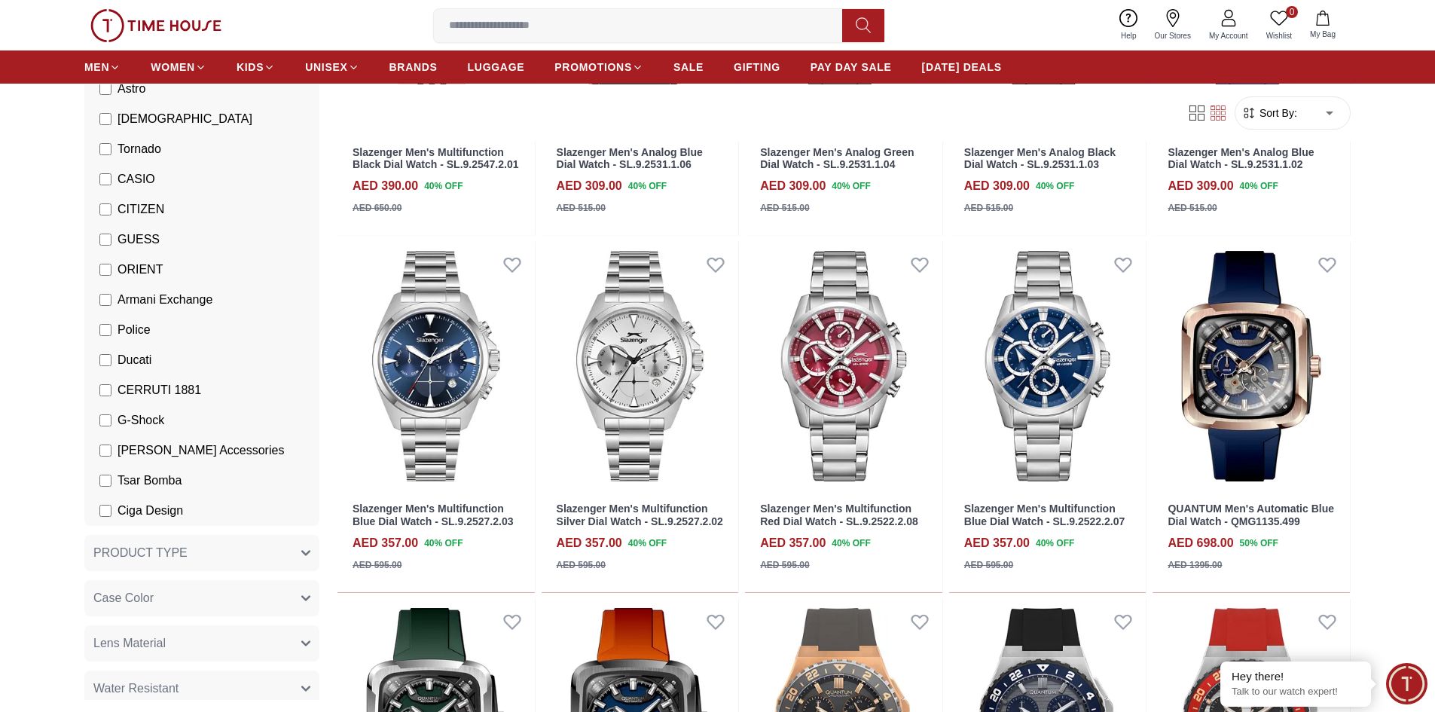
scroll to position [1732, 0]
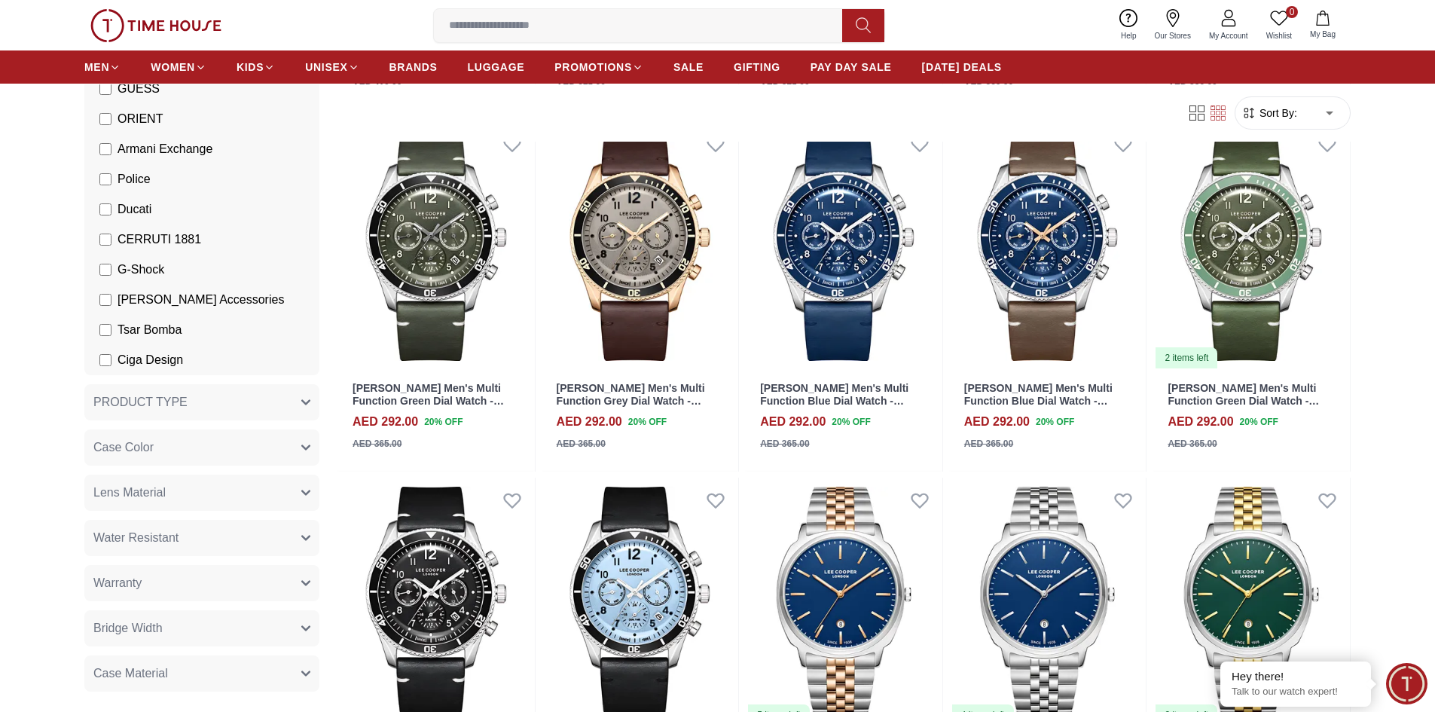
scroll to position [377, 0]
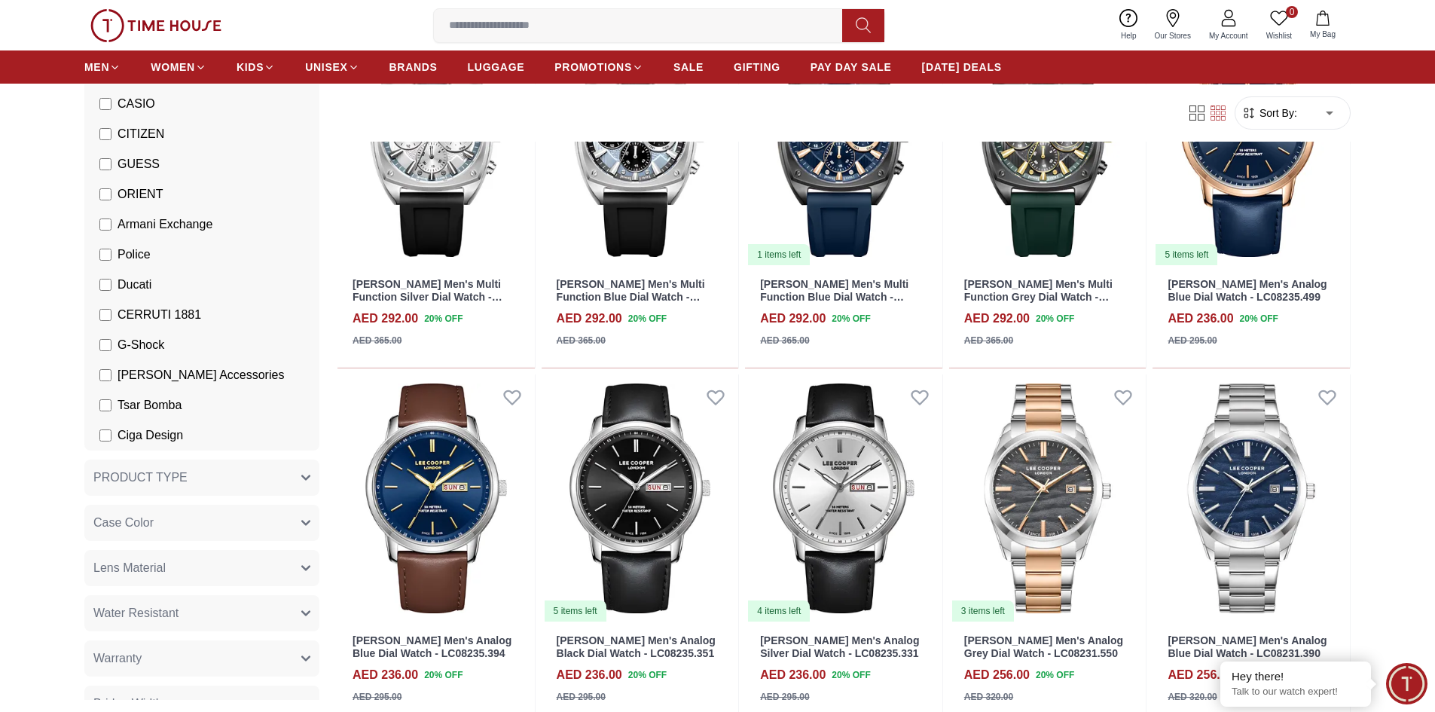
scroll to position [5422, 0]
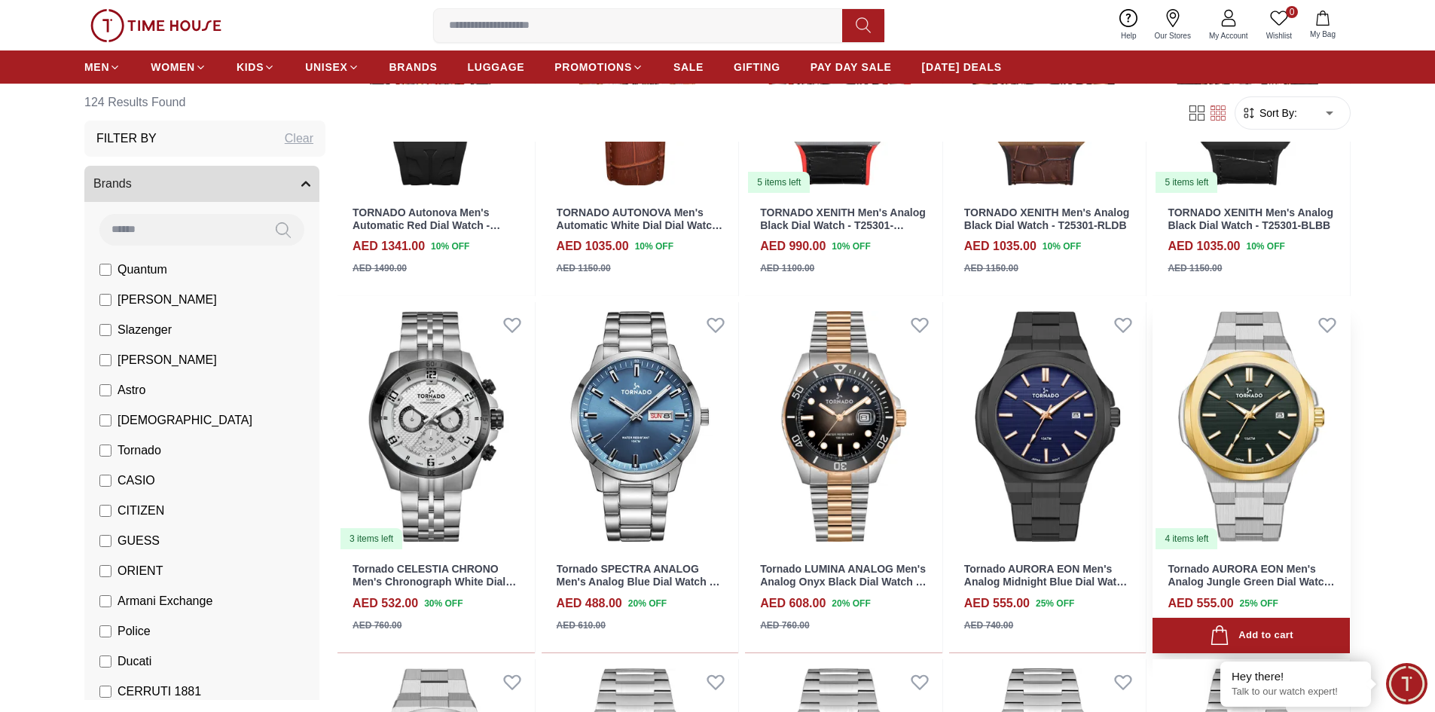
scroll to position [377, 0]
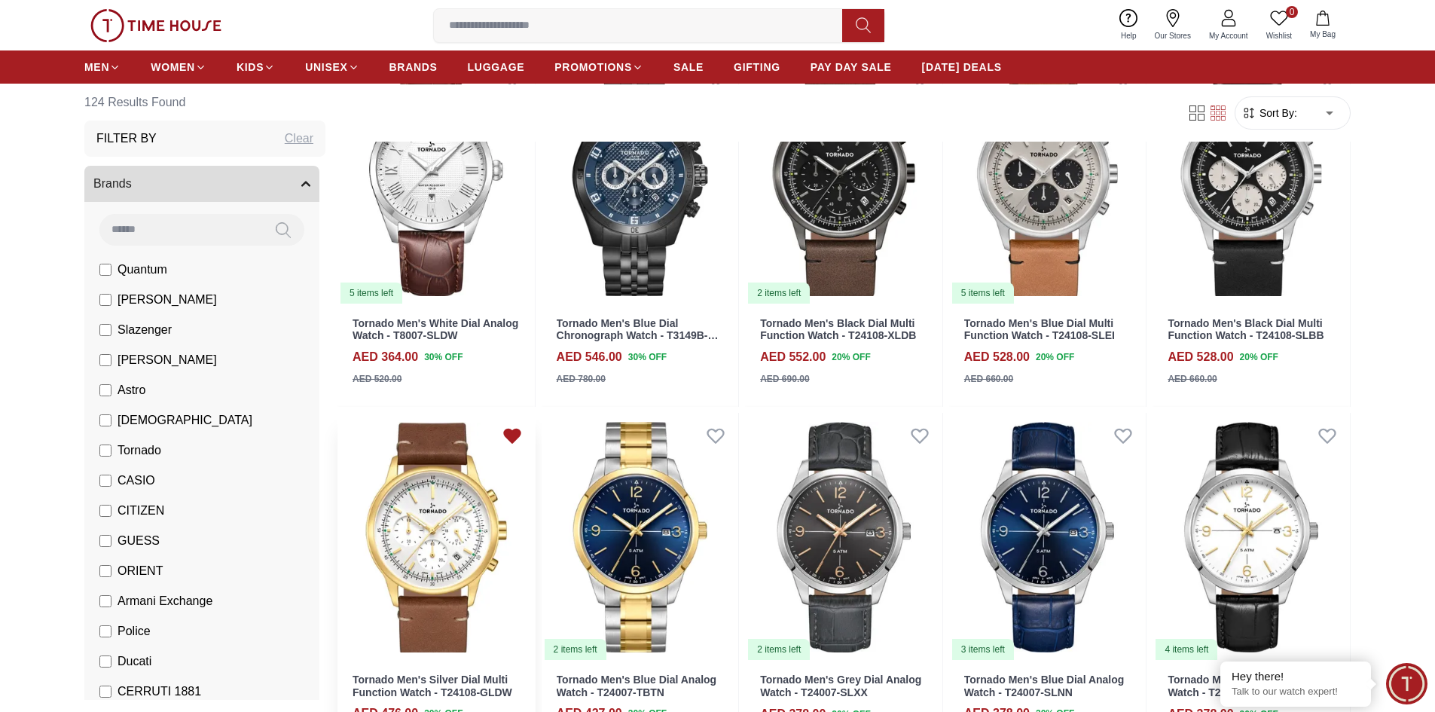
scroll to position [2485, 0]
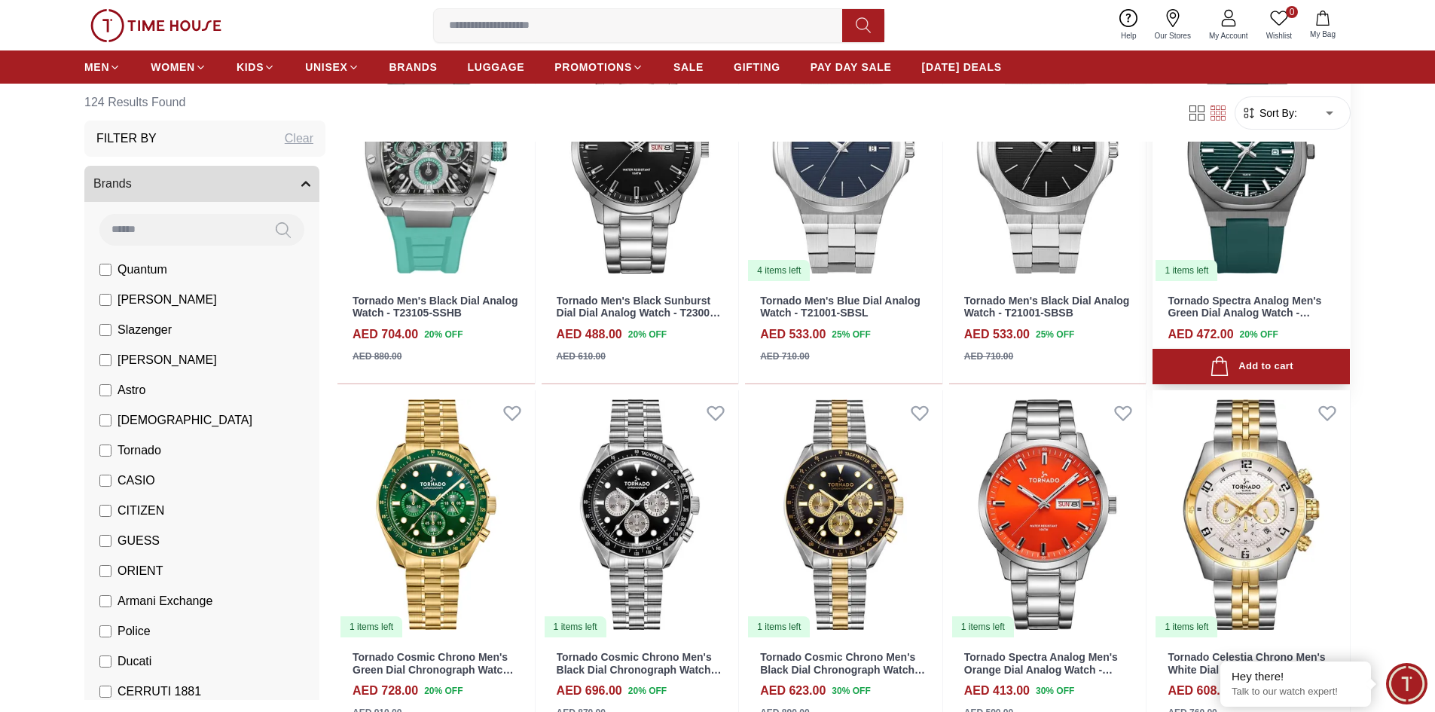
scroll to position [3615, 0]
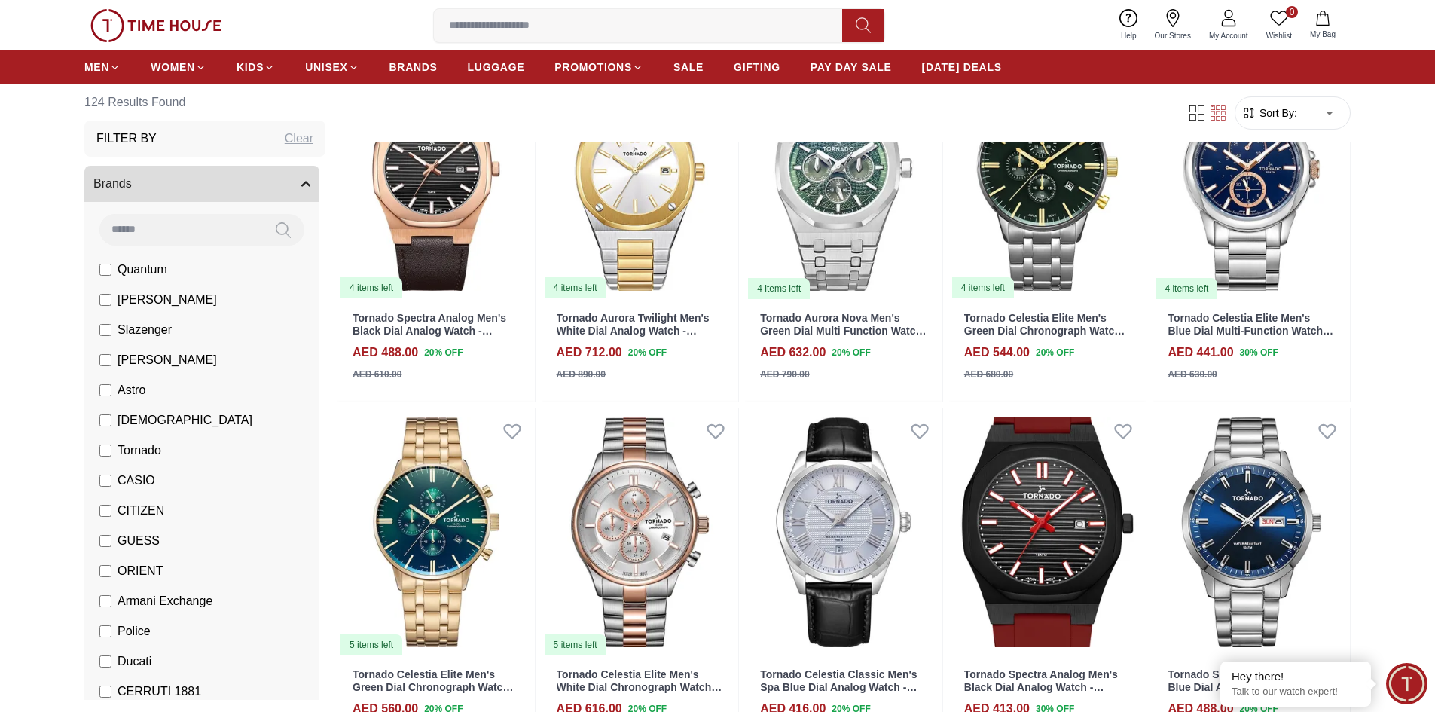
scroll to position [5497, 0]
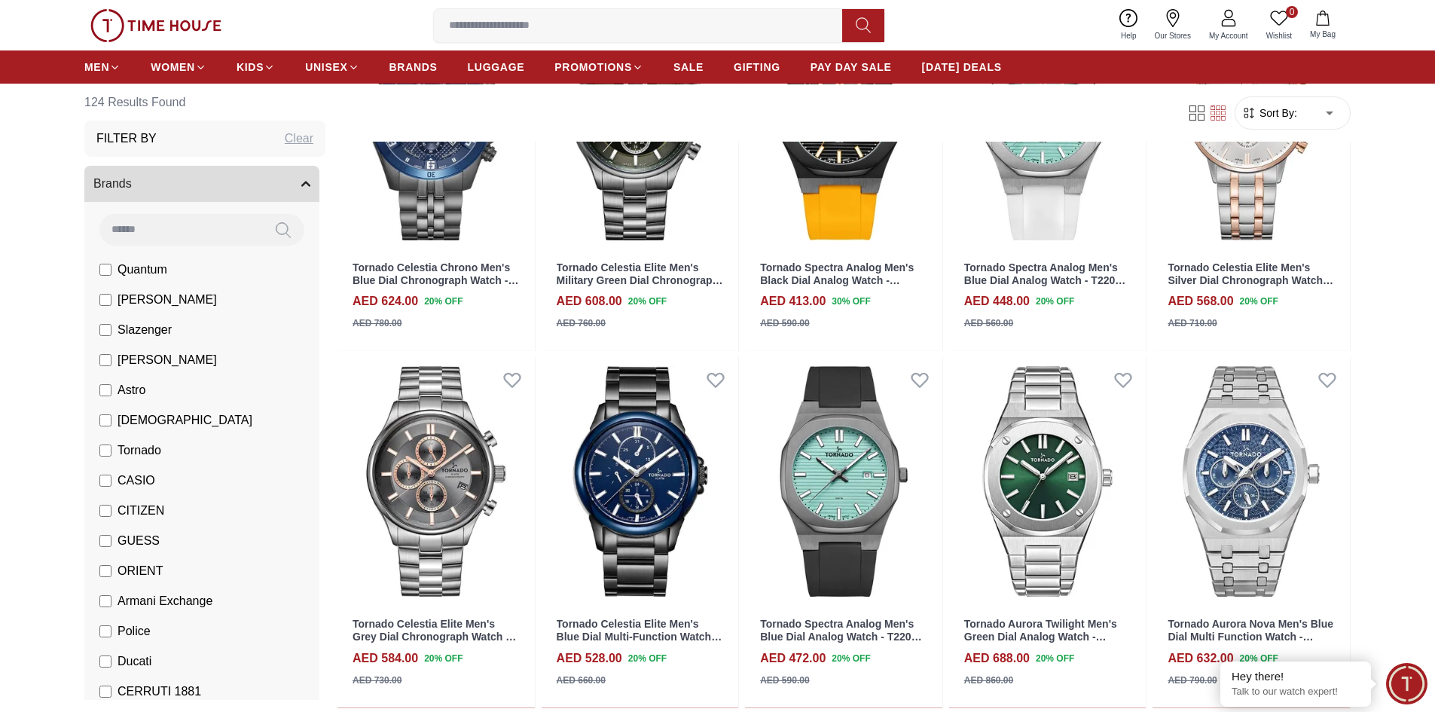
scroll to position [6175, 0]
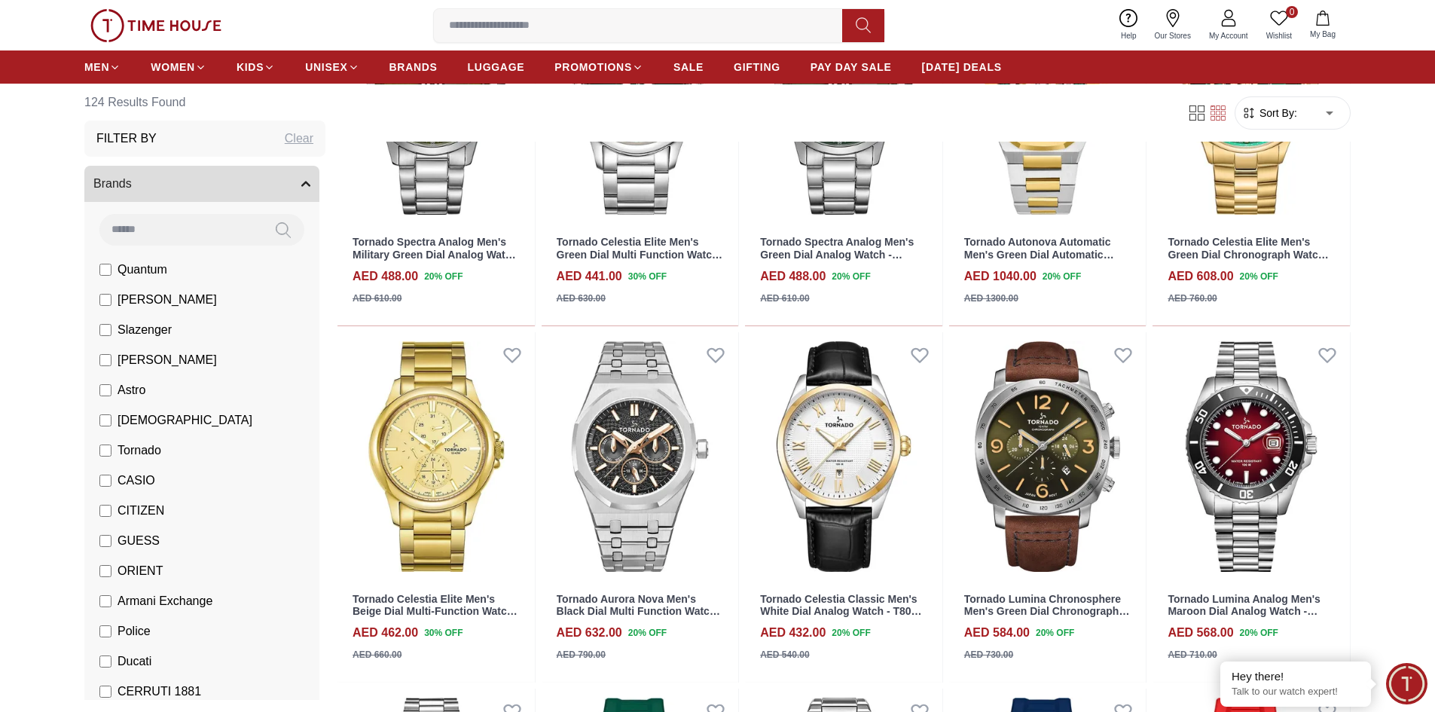
scroll to position [8057, 0]
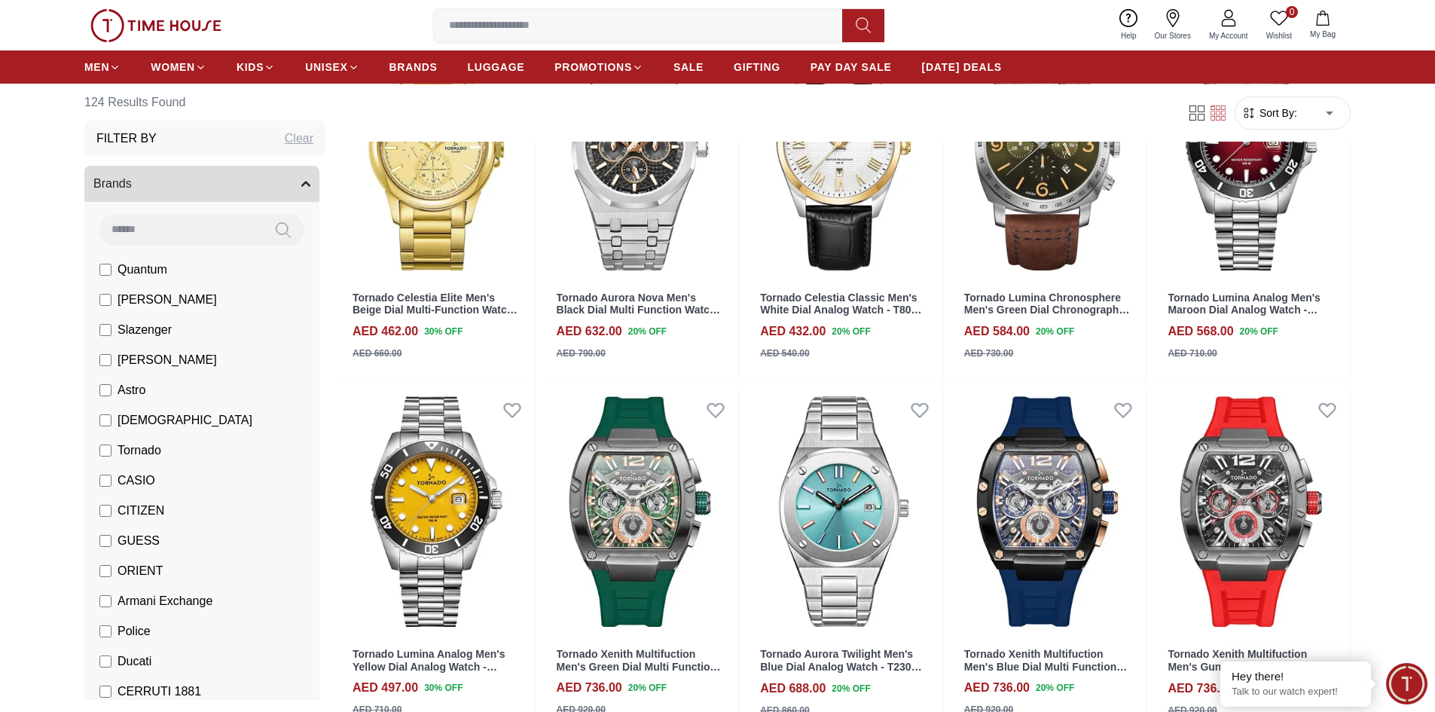
scroll to position [8359, 0]
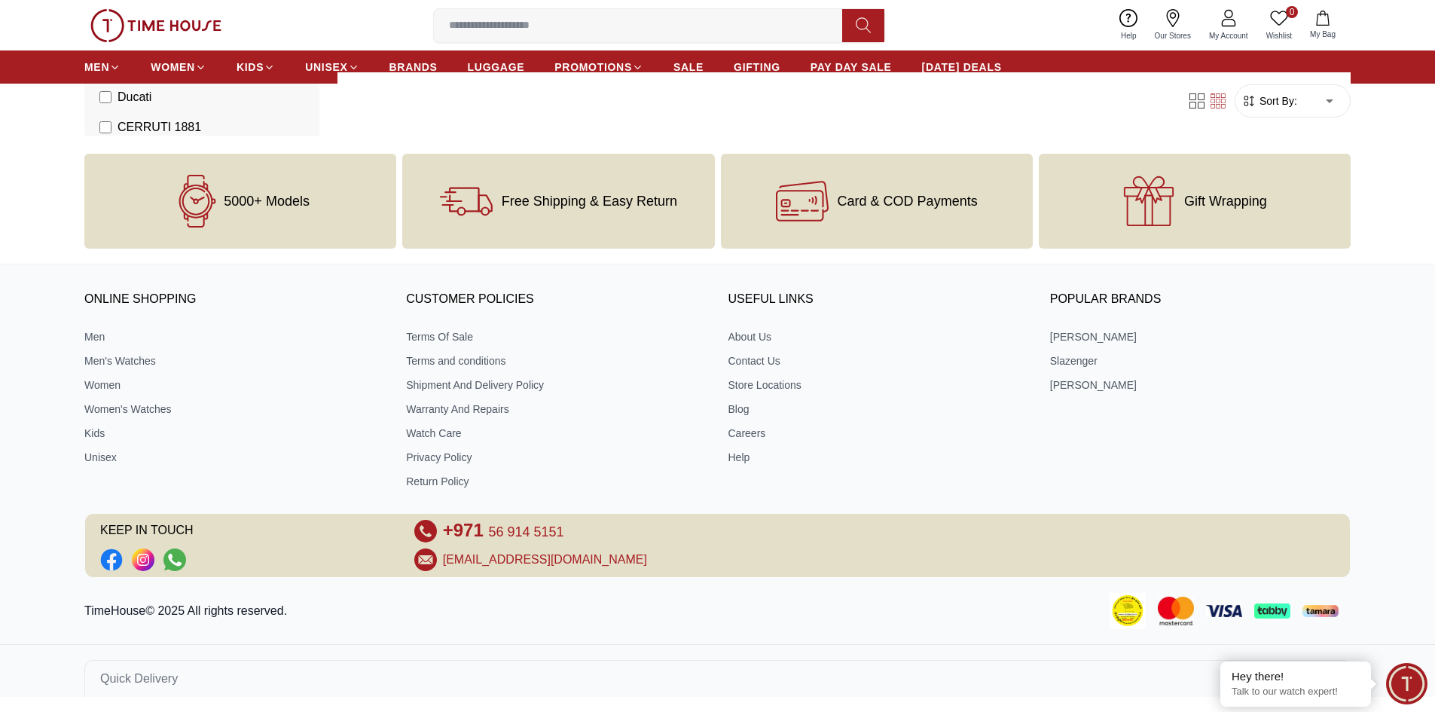
scroll to position [1566, 0]
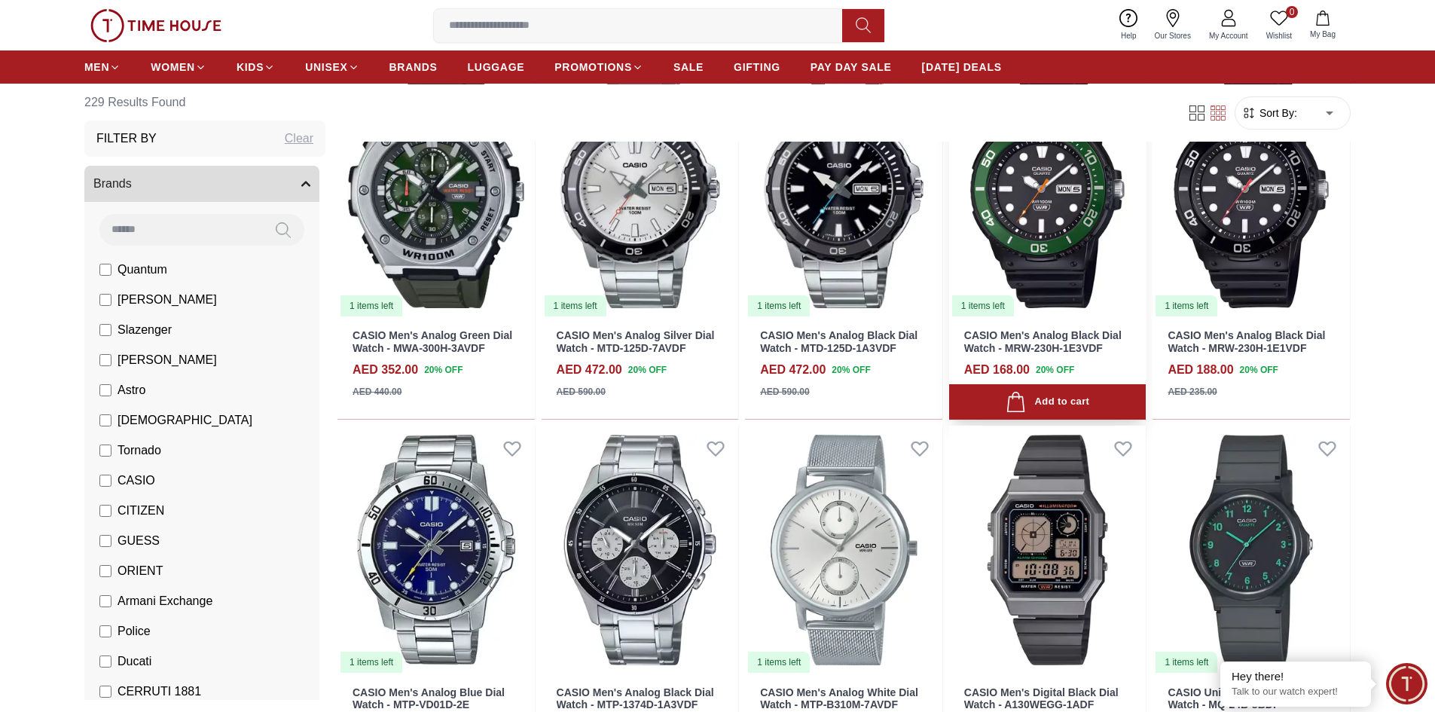
scroll to position [979, 0]
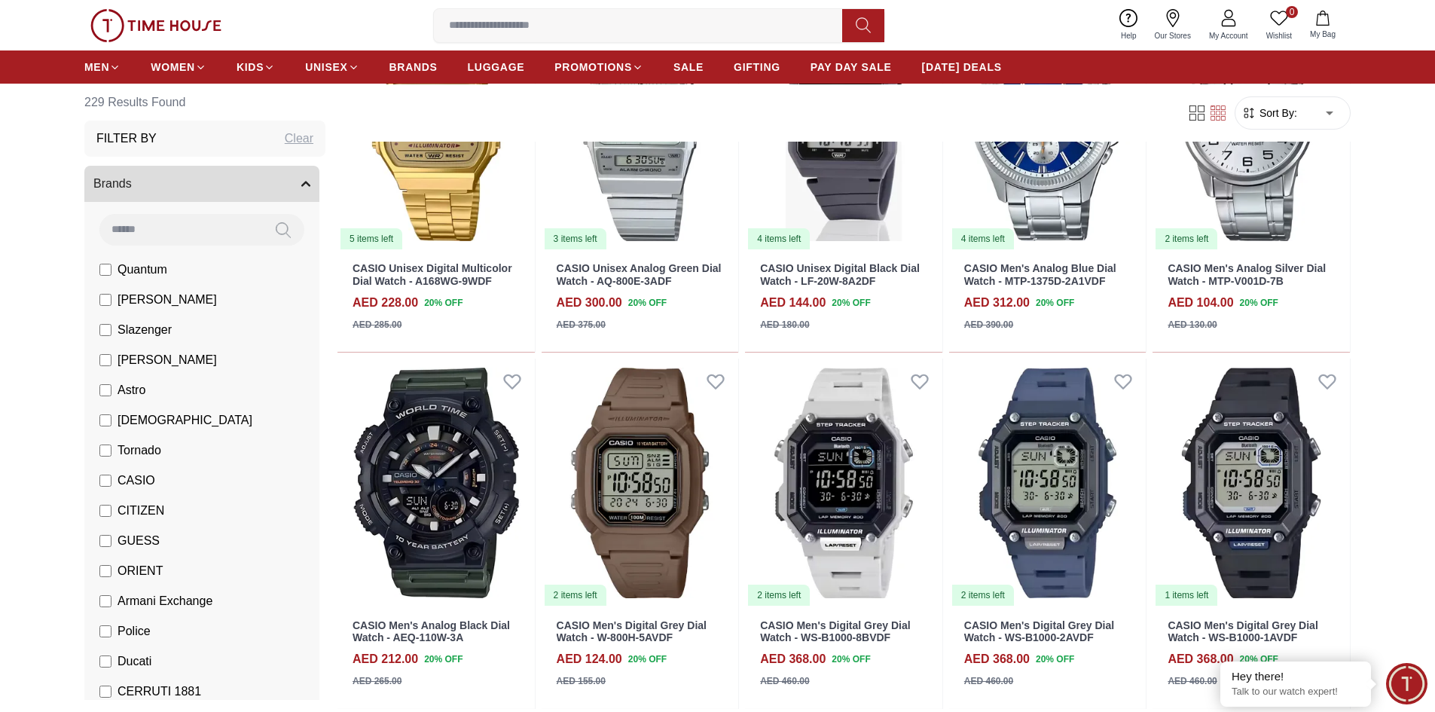
scroll to position [2033, 0]
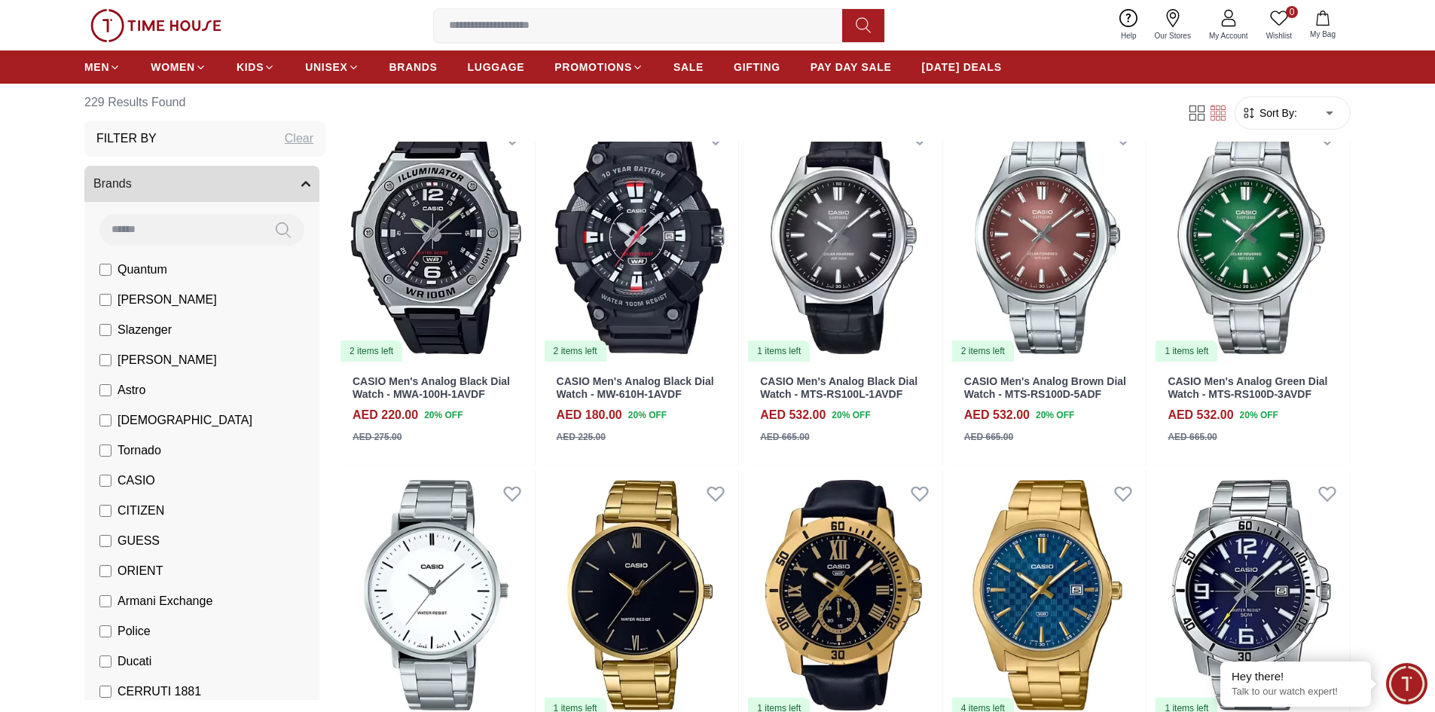
scroll to position [3840, 0]
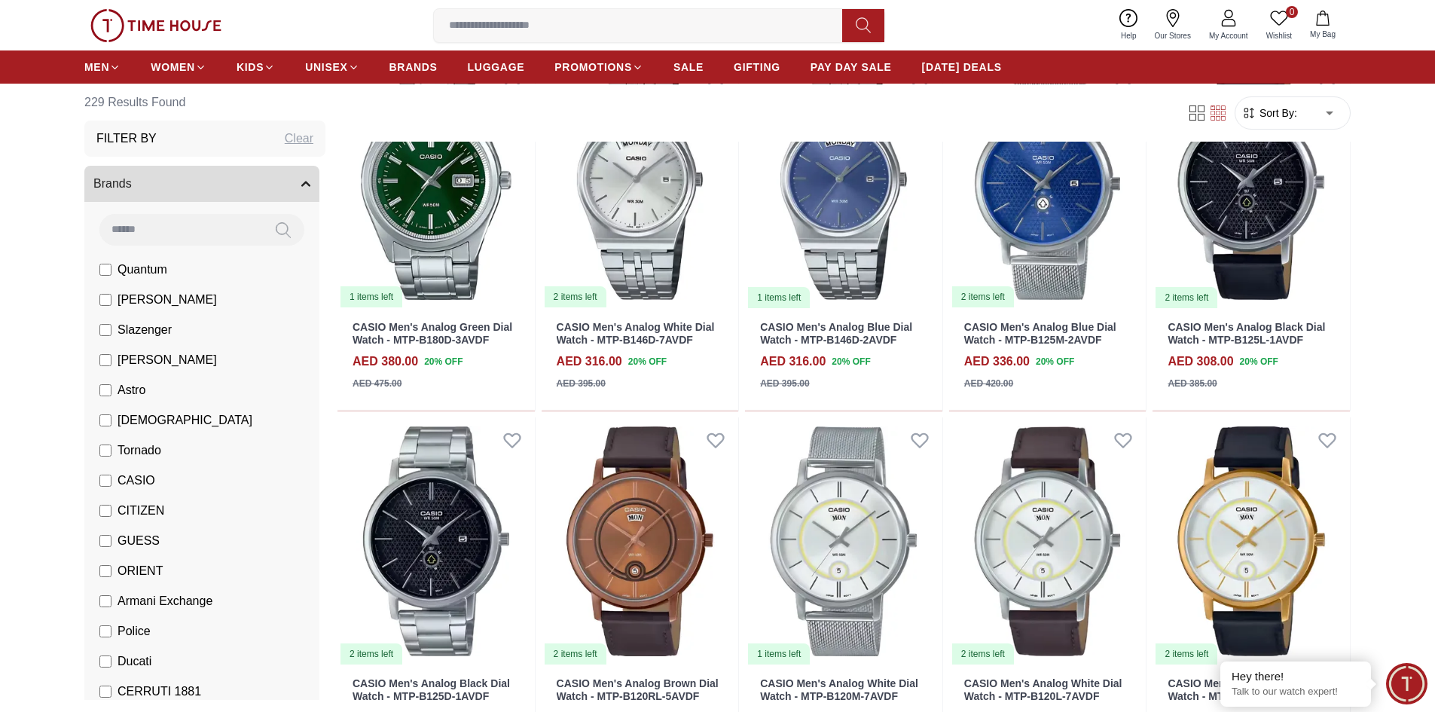
scroll to position [5347, 0]
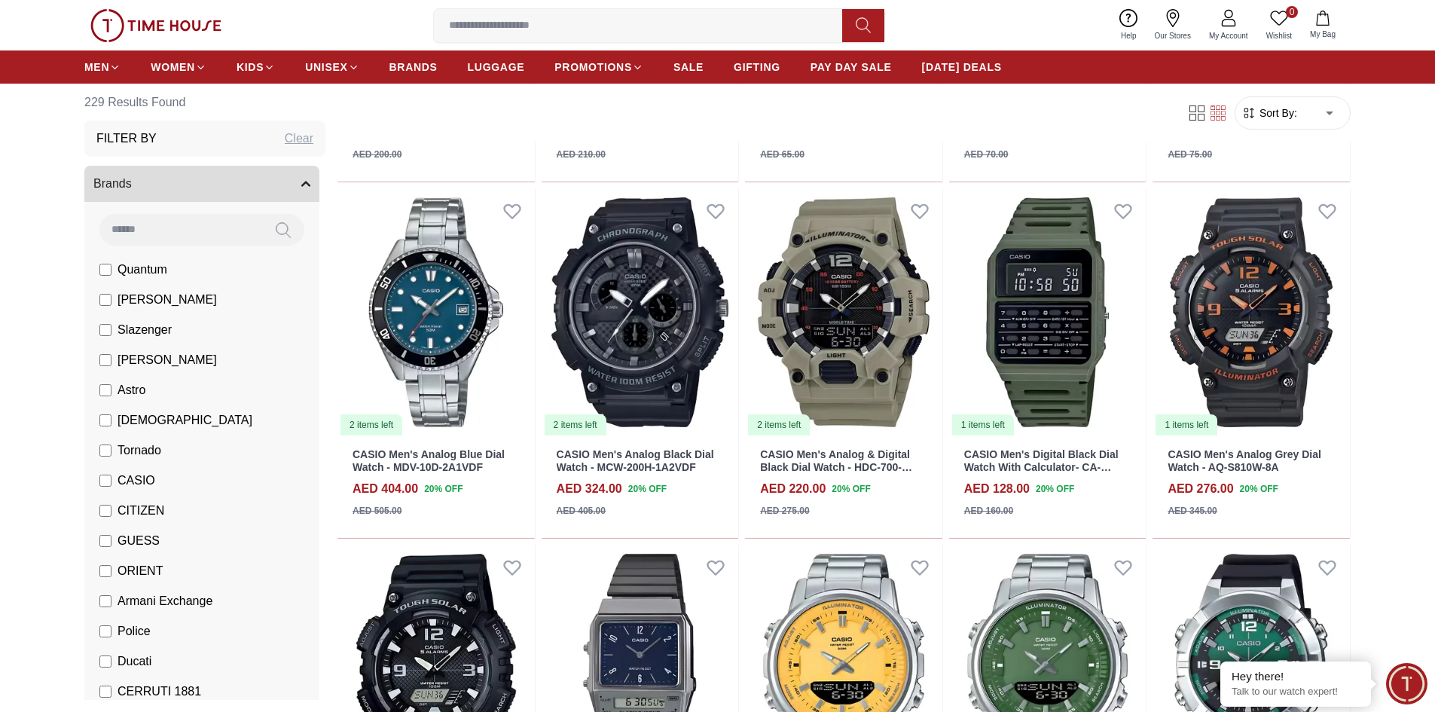
scroll to position [6702, 0]
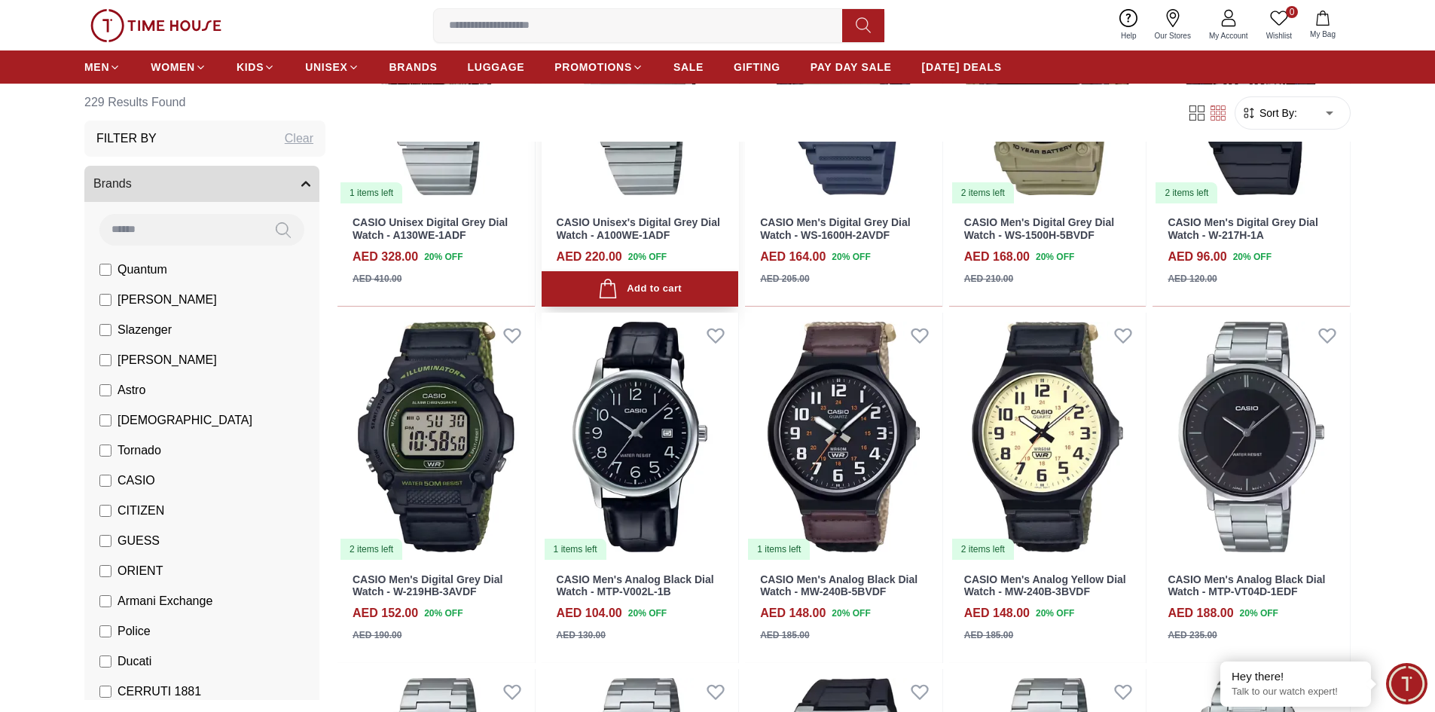
scroll to position [7907, 0]
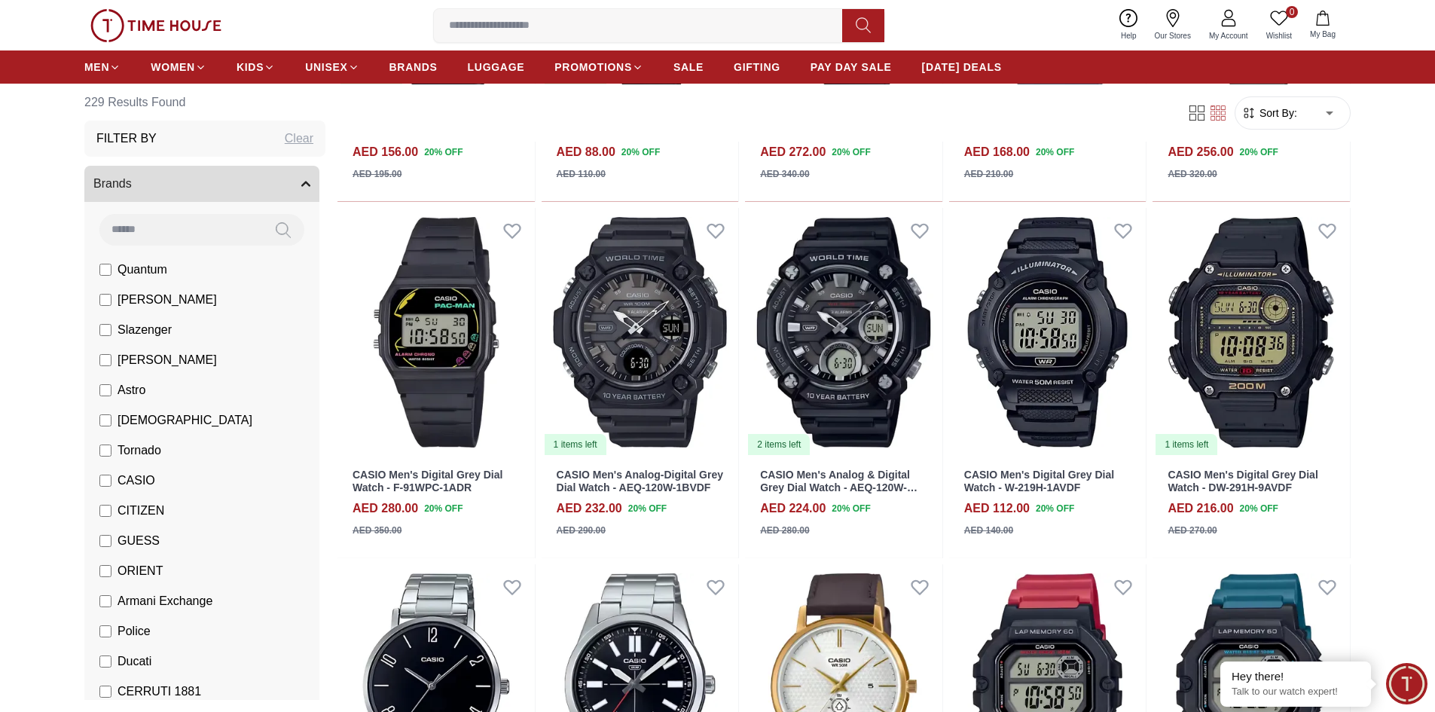
scroll to position [9488, 0]
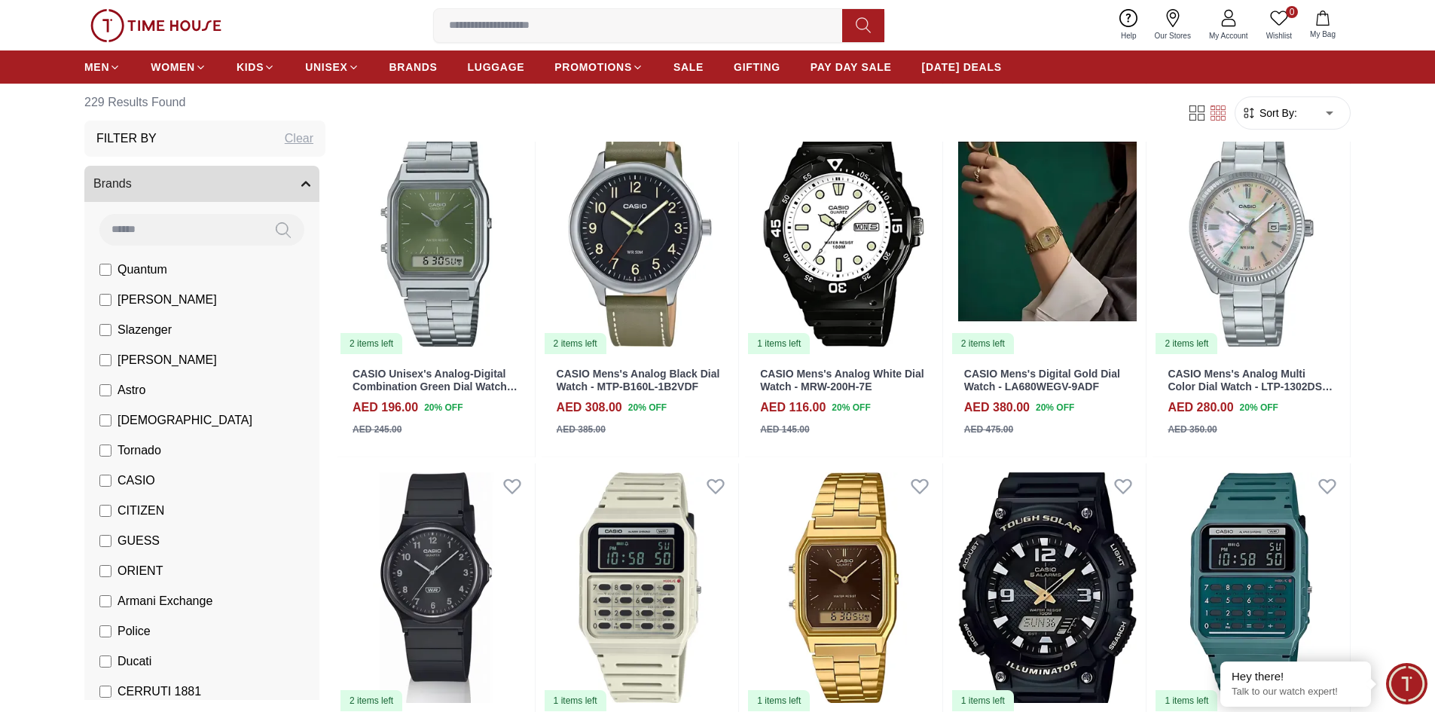
scroll to position [10844, 0]
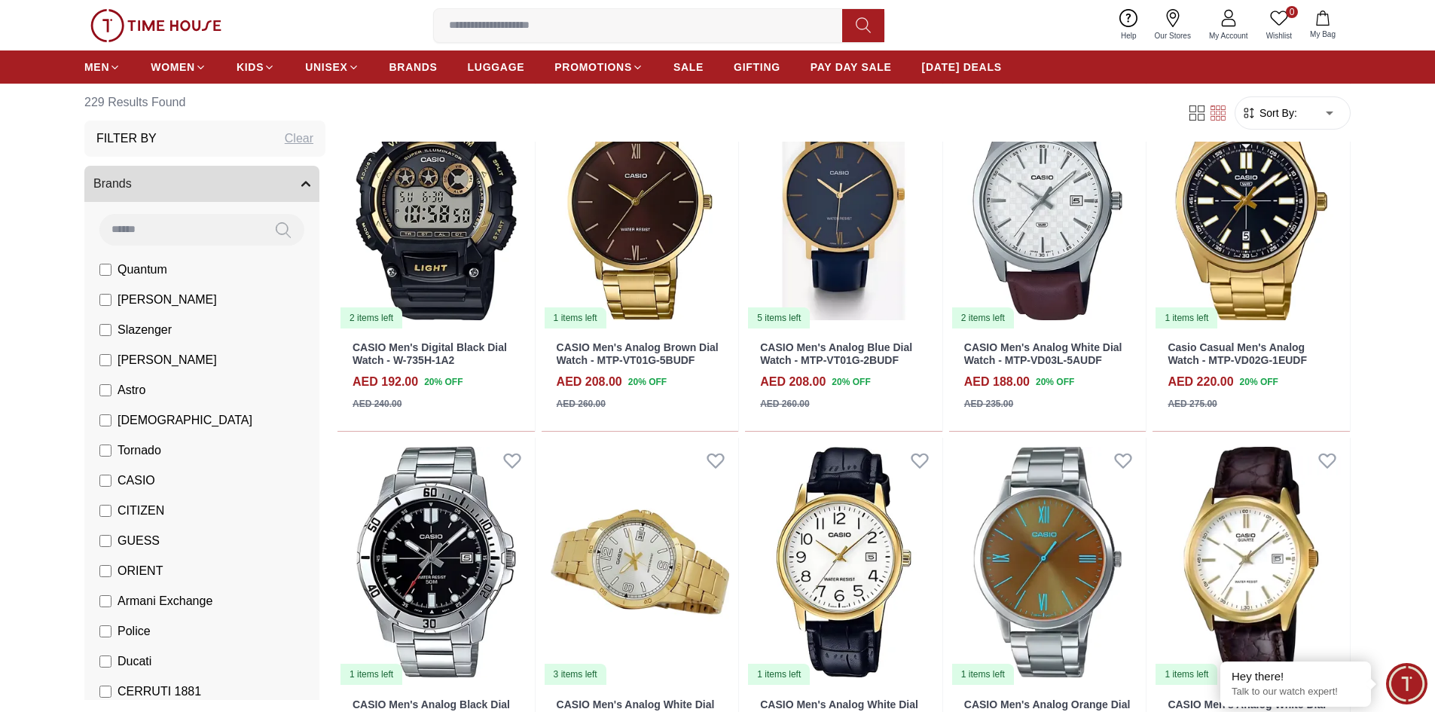
scroll to position [11597, 0]
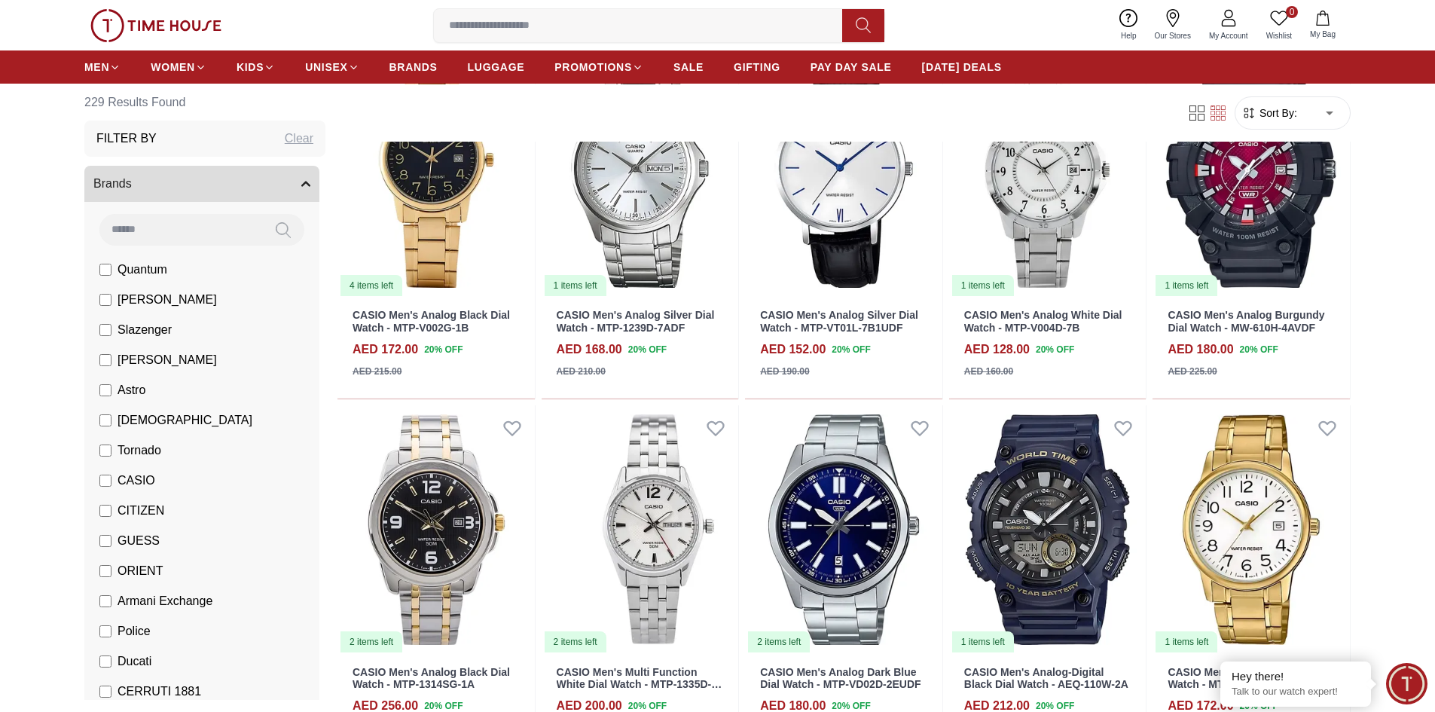
scroll to position [13931, 0]
